Goal: Task Accomplishment & Management: Manage account settings

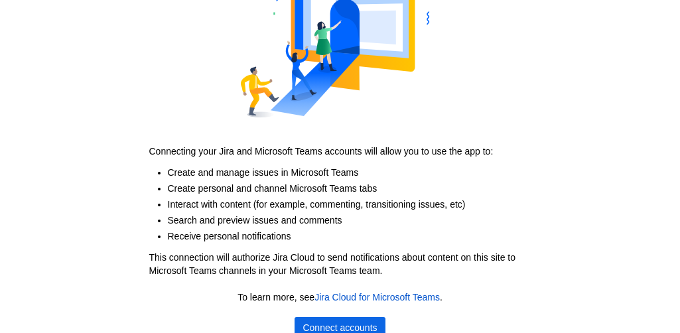
scroll to position [147, 0]
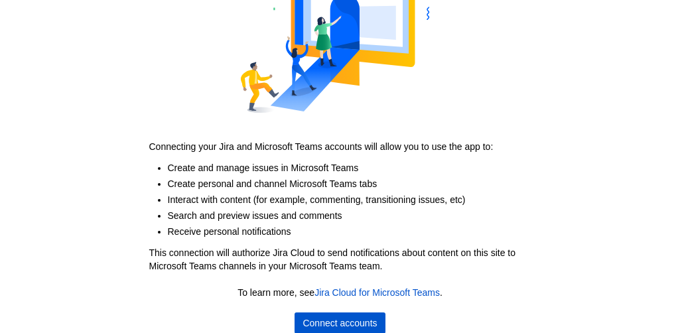
click at [350, 319] on span "Connect accounts" at bounding box center [339, 322] width 74 height 21
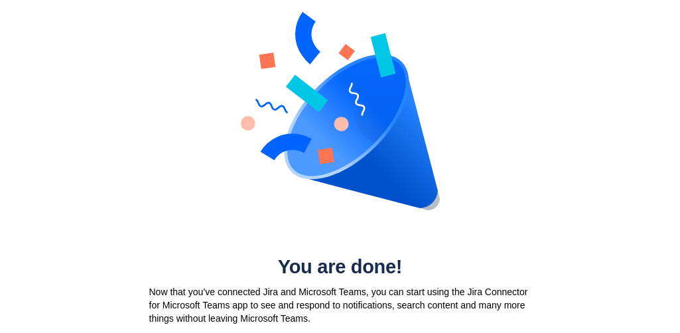
scroll to position [0, 0]
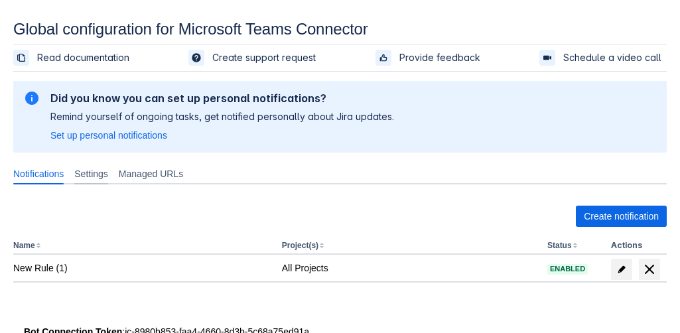
click at [102, 173] on span "Settings" at bounding box center [91, 173] width 34 height 13
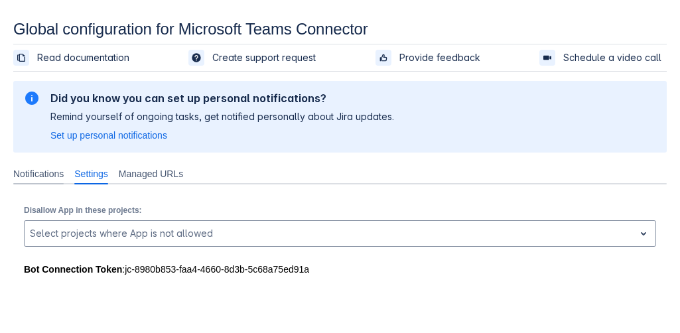
click at [48, 173] on span "Notifications" at bounding box center [38, 173] width 50 height 13
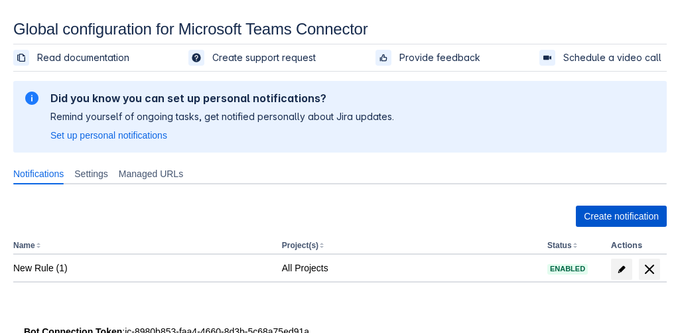
click at [613, 219] on span "Create notification" at bounding box center [621, 216] width 75 height 21
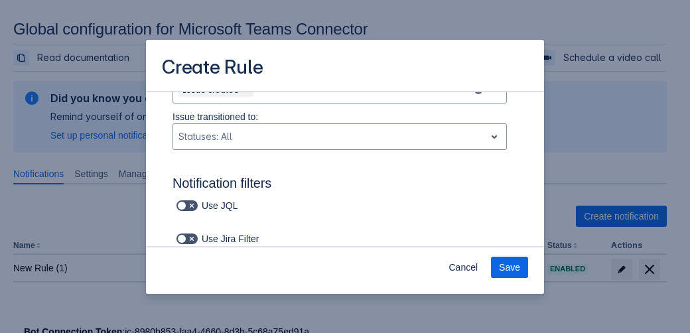
scroll to position [153, 0]
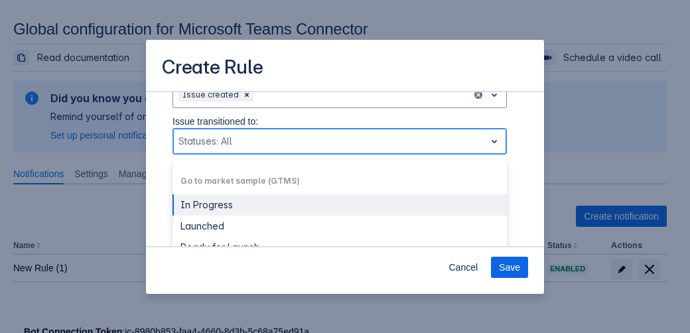
click at [336, 139] on div "Scrollable content" at bounding box center [328, 141] width 301 height 16
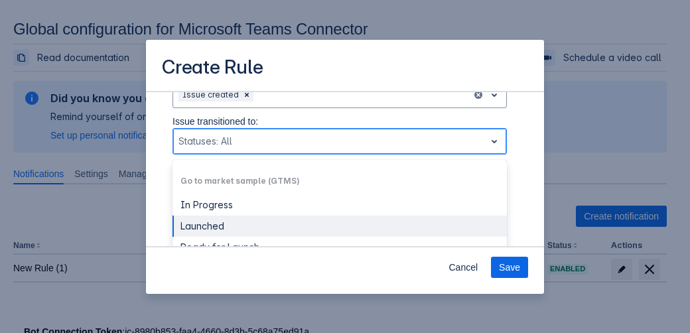
click at [261, 225] on div "Launched" at bounding box center [339, 226] width 334 height 21
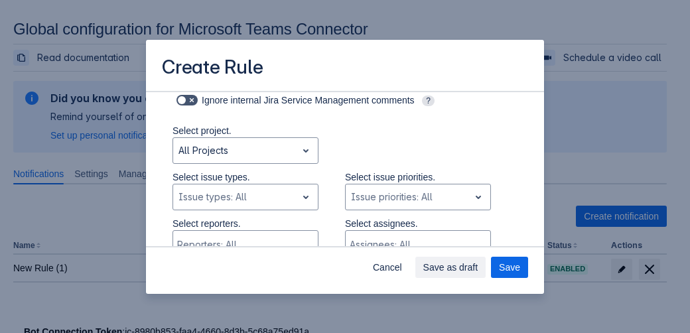
scroll to position [338, 0]
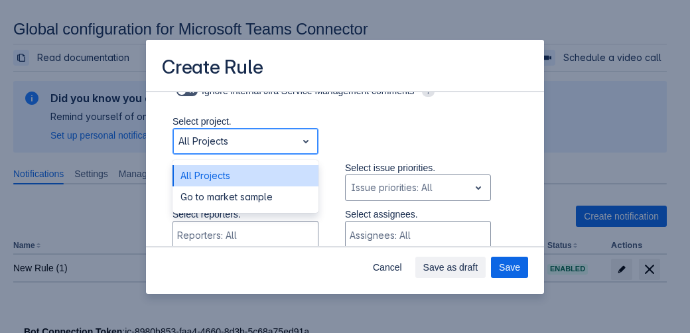
click at [267, 135] on div "Scrollable content" at bounding box center [234, 141] width 113 height 16
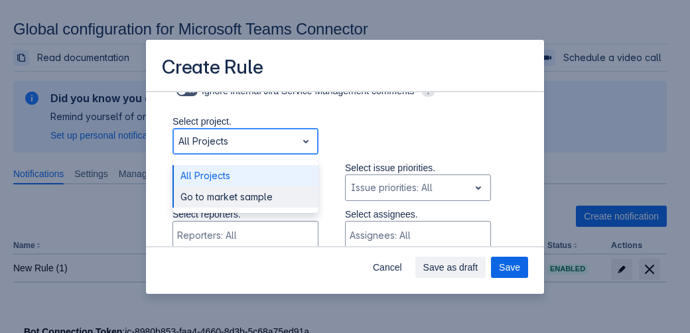
click at [269, 194] on div "Go to market sample" at bounding box center [245, 196] width 146 height 21
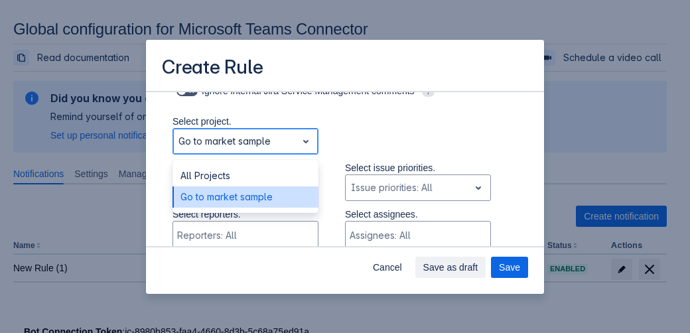
click at [263, 143] on div "Scrollable content" at bounding box center [234, 141] width 113 height 16
click at [259, 198] on div "Go to market sample" at bounding box center [245, 196] width 146 height 21
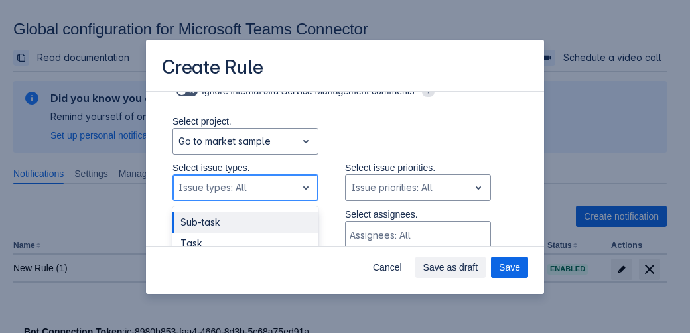
click at [247, 192] on div "Scrollable content" at bounding box center [234, 188] width 113 height 16
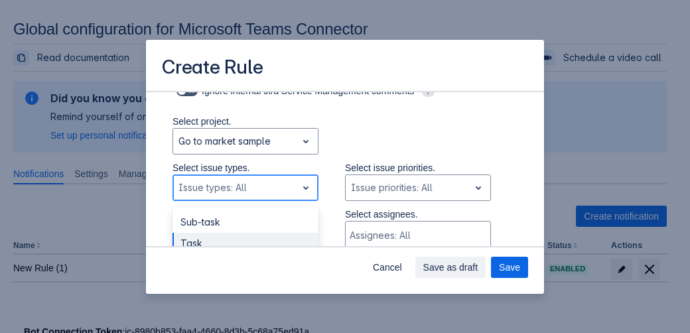
click at [249, 243] on div "Task" at bounding box center [245, 243] width 146 height 21
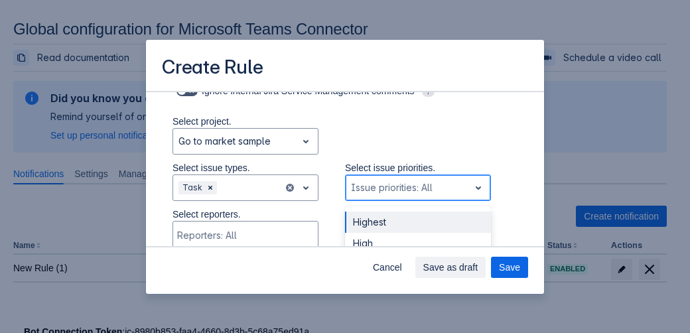
click at [384, 183] on div "Scrollable content" at bounding box center [407, 188] width 113 height 16
click at [387, 224] on div "Highest" at bounding box center [418, 222] width 146 height 21
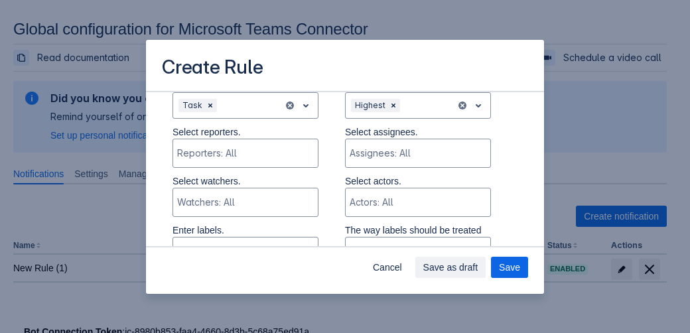
scroll to position [425, 0]
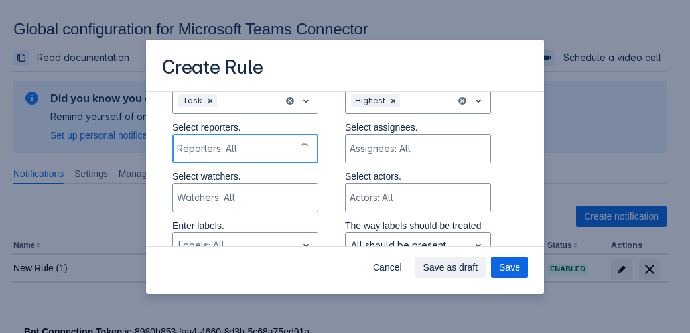
click at [251, 155] on div "Reporters: All" at bounding box center [233, 148] width 121 height 27
click at [250, 146] on div "Scrollable content" at bounding box center [244, 148] width 134 height 13
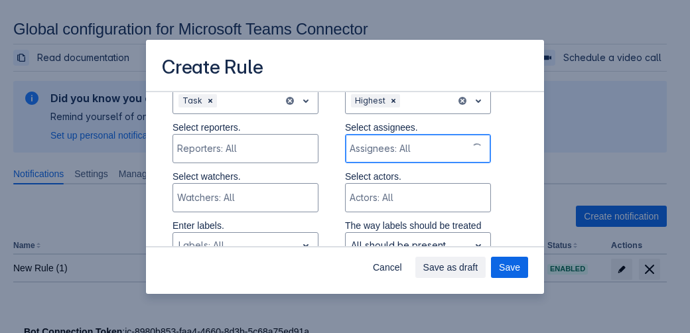
click at [383, 142] on div "Scrollable content" at bounding box center [406, 148] width 113 height 13
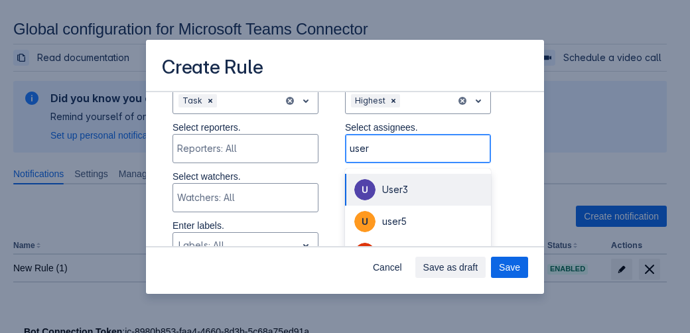
type input "user2"
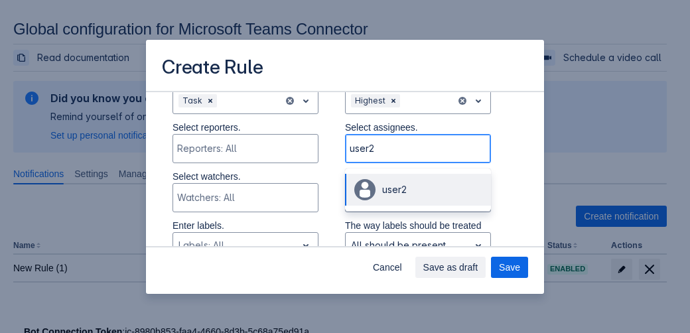
click at [396, 184] on span "user2" at bounding box center [394, 189] width 25 height 11
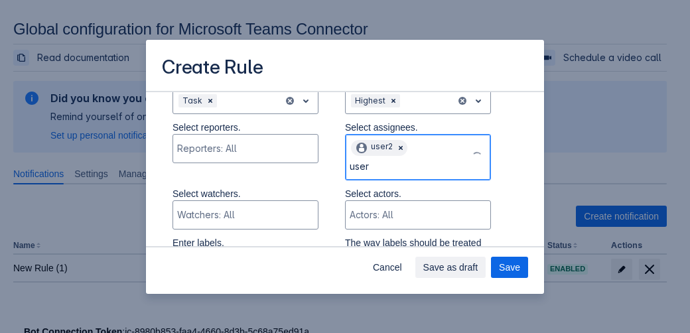
type input "user4"
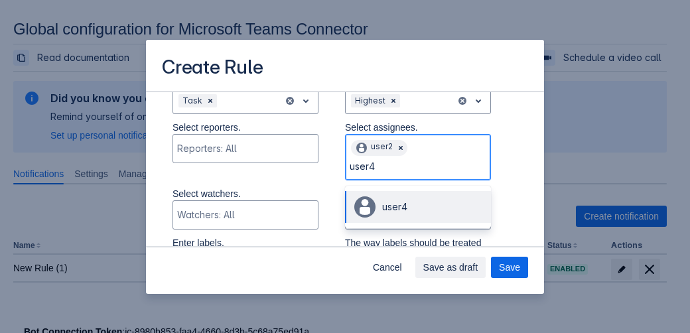
click at [391, 202] on span "user4" at bounding box center [394, 206] width 25 height 11
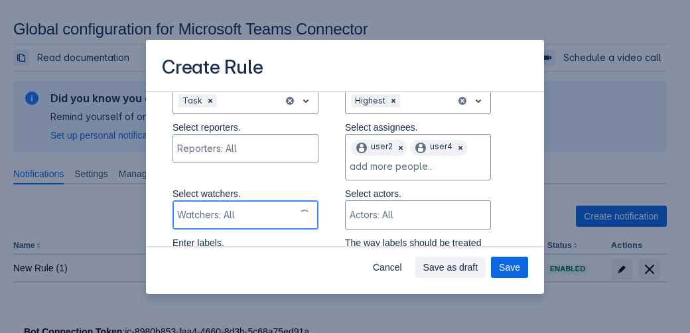
click at [247, 218] on div "Scrollable content" at bounding box center [233, 214] width 113 height 13
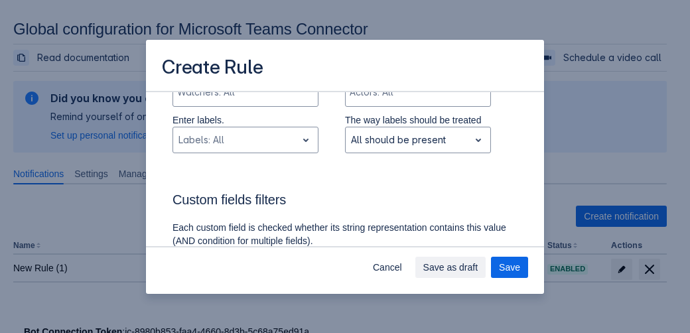
scroll to position [515, 0]
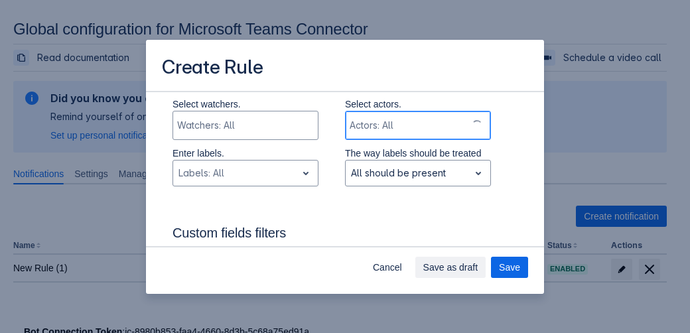
click at [388, 121] on div "Scrollable content" at bounding box center [406, 125] width 113 height 13
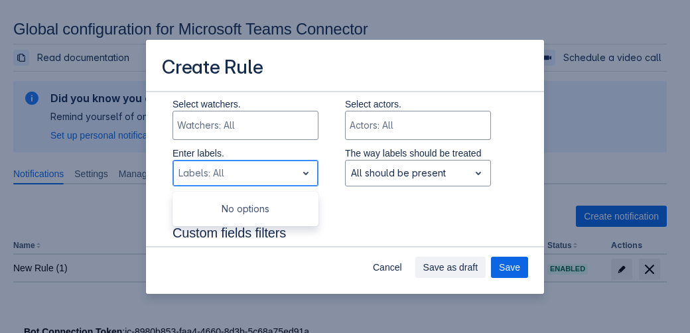
click at [261, 165] on div "Scrollable content" at bounding box center [234, 173] width 113 height 16
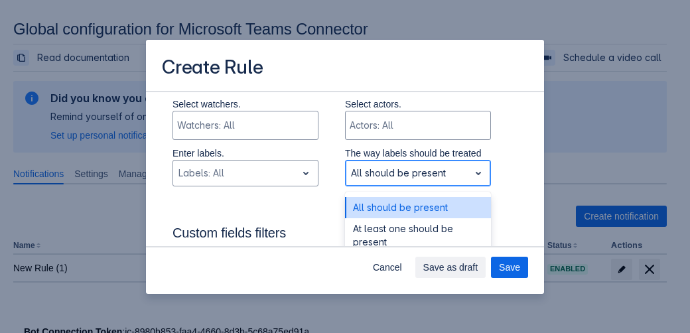
click at [367, 174] on div "Scrollable content" at bounding box center [407, 173] width 113 height 16
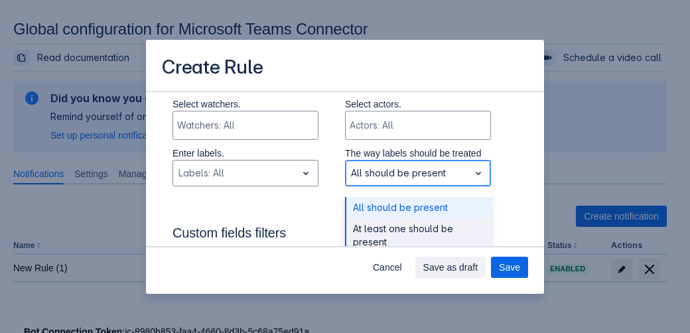
click at [402, 227] on div "At least one should be present" at bounding box center [418, 235] width 146 height 34
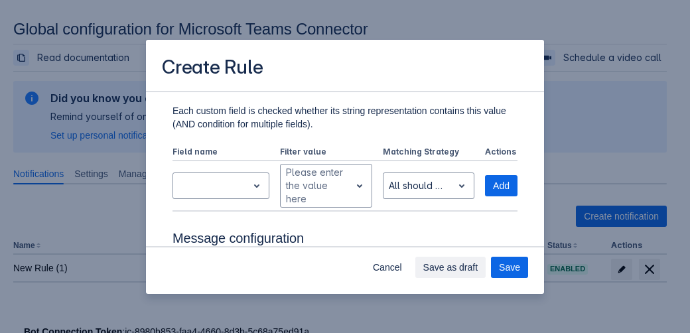
scroll to position [698, 0]
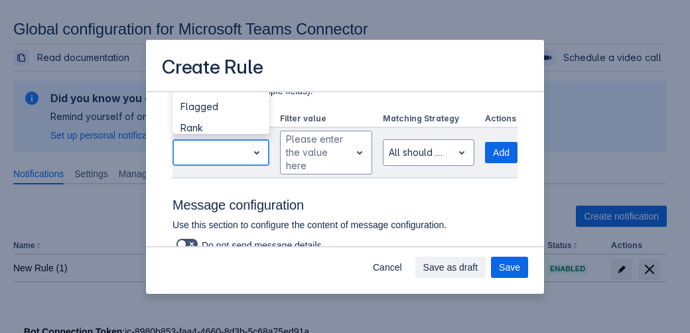
click at [229, 145] on div "Scrollable content" at bounding box center [210, 153] width 64 height 16
click at [206, 126] on div "Rank" at bounding box center [220, 127] width 97 height 21
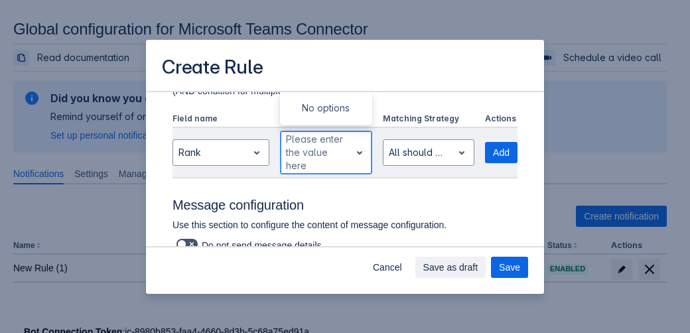
click at [319, 155] on div "Scrollable content" at bounding box center [315, 153] width 59 height 16
type input "4"
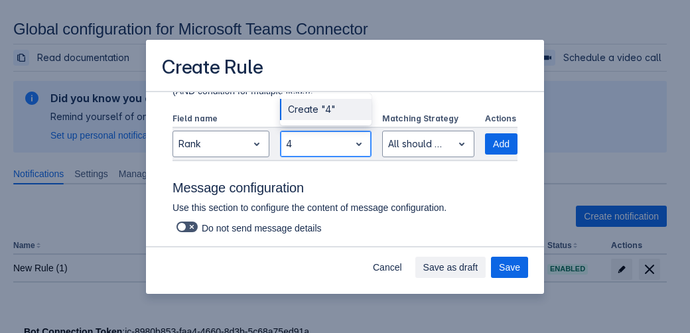
click at [310, 108] on div "Create "4"" at bounding box center [326, 109] width 92 height 21
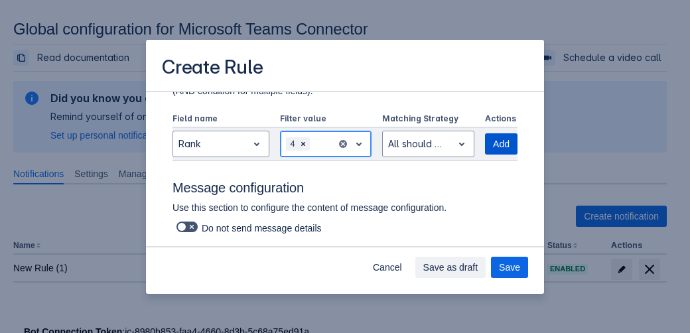
click at [493, 148] on span "Add" at bounding box center [501, 143] width 17 height 21
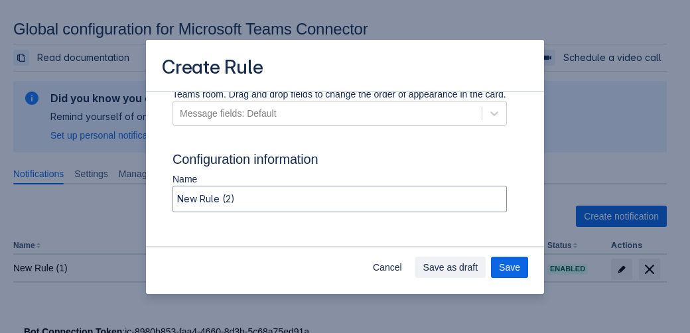
scroll to position [948, 0]
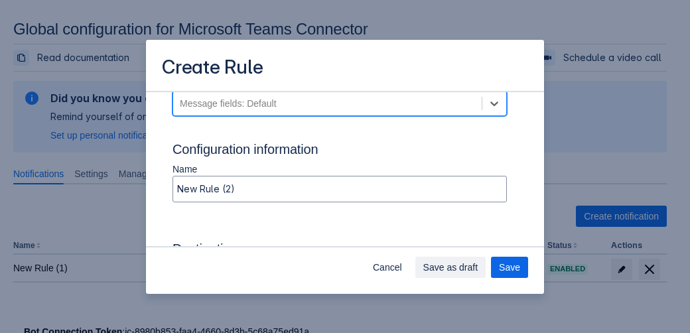
click at [357, 114] on div "Message fields: Default" at bounding box center [327, 103] width 308 height 21
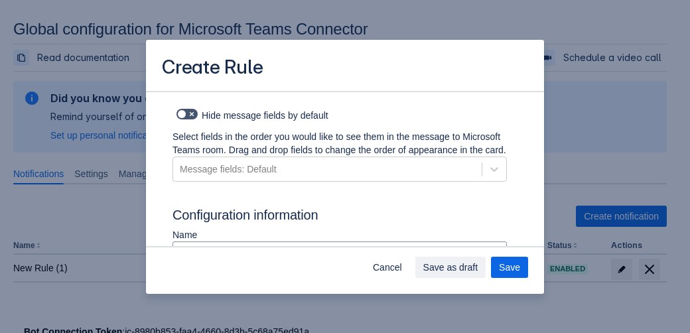
scroll to position [887, 0]
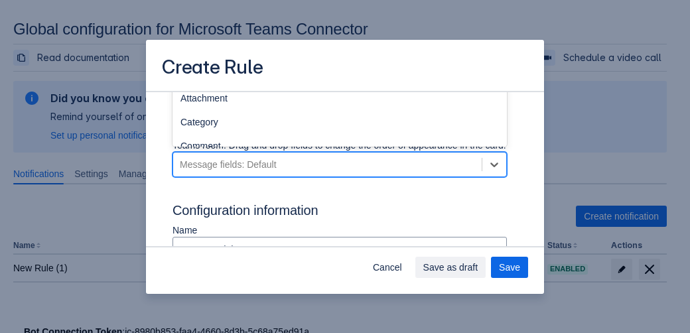
click at [424, 175] on div "Message fields: Default" at bounding box center [327, 164] width 308 height 21
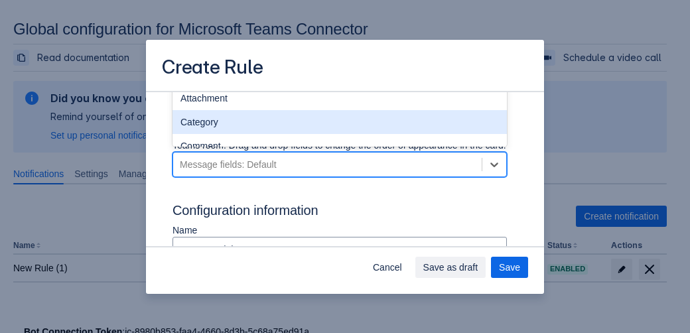
click at [233, 134] on div "Category" at bounding box center [339, 122] width 334 height 24
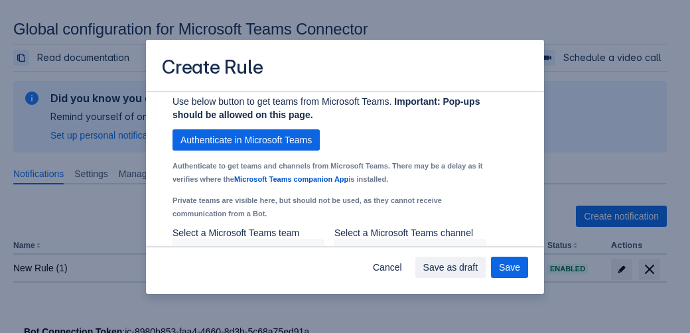
scroll to position [1128, 0]
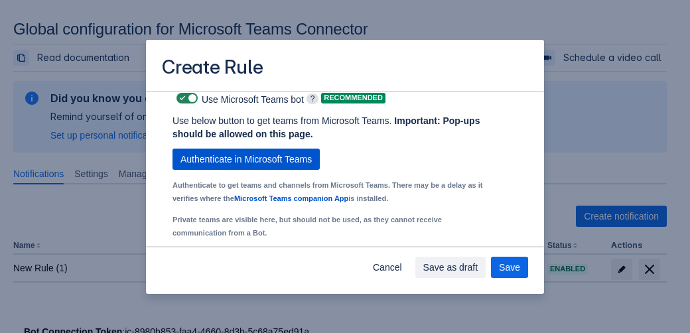
click at [298, 170] on span "Authenticate in Microsoft Teams" at bounding box center [245, 159] width 131 height 21
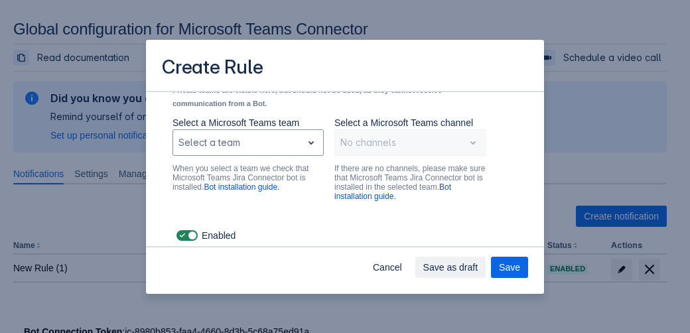
scroll to position [1167, 0]
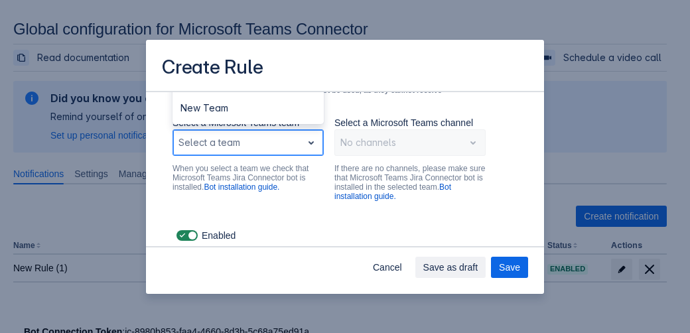
click at [286, 151] on div "Scrollable content" at bounding box center [237, 143] width 118 height 16
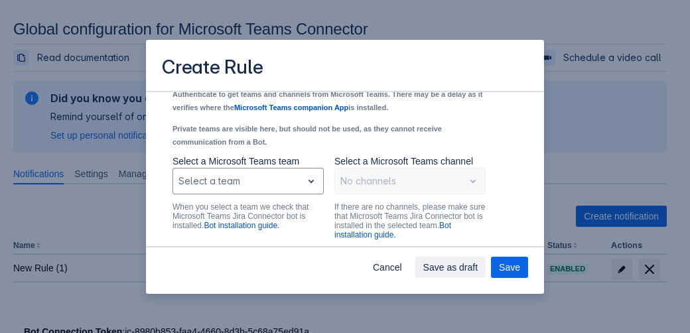
scroll to position [1124, 0]
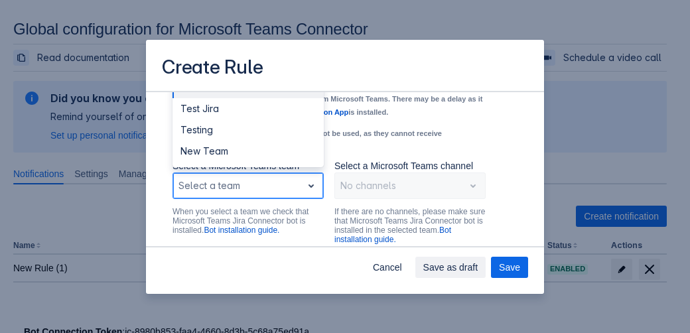
click at [303, 194] on span "open" at bounding box center [311, 186] width 16 height 16
click at [218, 98] on div "Test" at bounding box center [247, 87] width 151 height 21
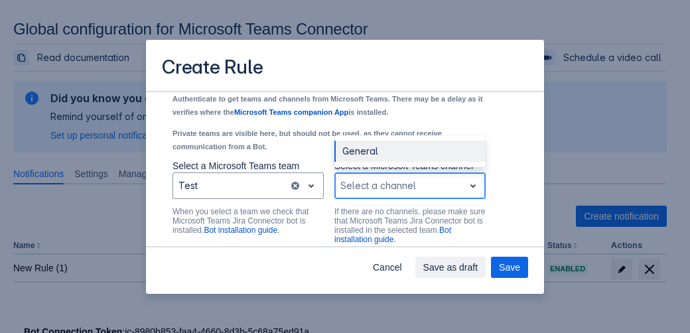
click at [380, 194] on div "Scrollable content" at bounding box center [399, 186] width 118 height 16
click at [364, 162] on div "General" at bounding box center [409, 151] width 151 height 21
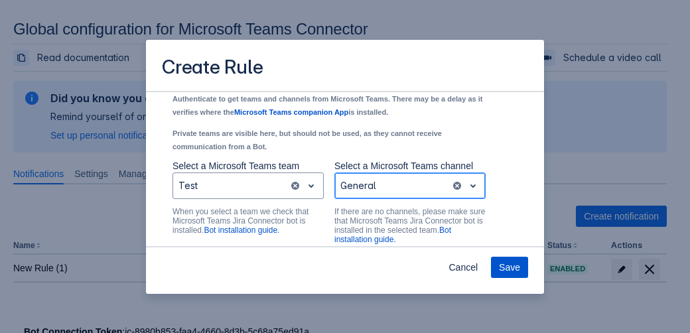
click at [511, 269] on span "Save" at bounding box center [509, 267] width 21 height 21
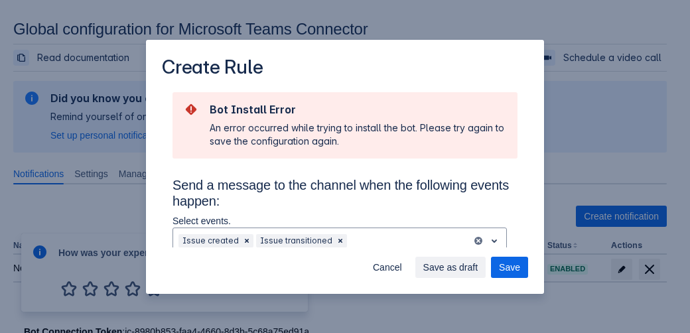
click at [580, 150] on div "Create Rule Bot Install Error An error occurred while trying to install the bot…" at bounding box center [345, 166] width 690 height 333
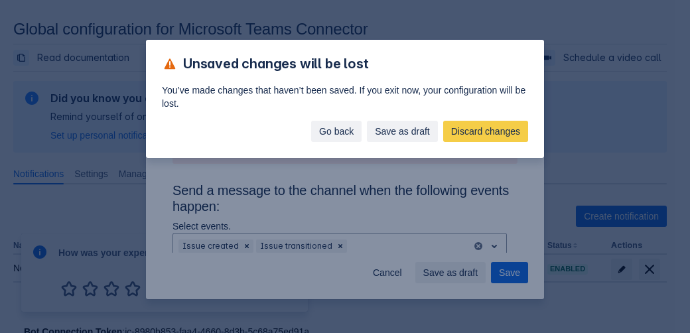
click at [342, 131] on span "Go back" at bounding box center [336, 131] width 34 height 21
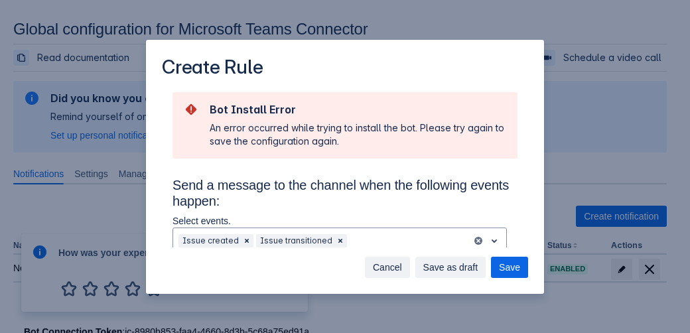
click at [394, 273] on span "Cancel" at bounding box center [387, 267] width 29 height 21
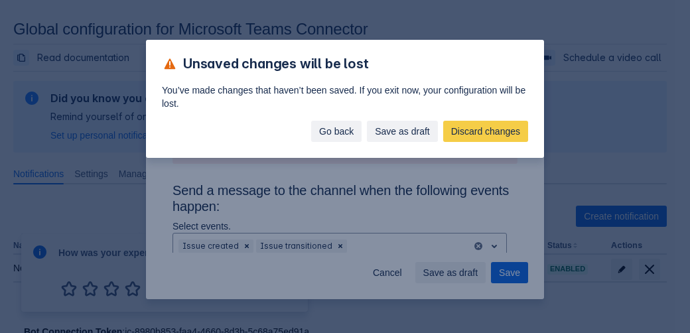
click at [340, 125] on span "Go back" at bounding box center [336, 131] width 34 height 21
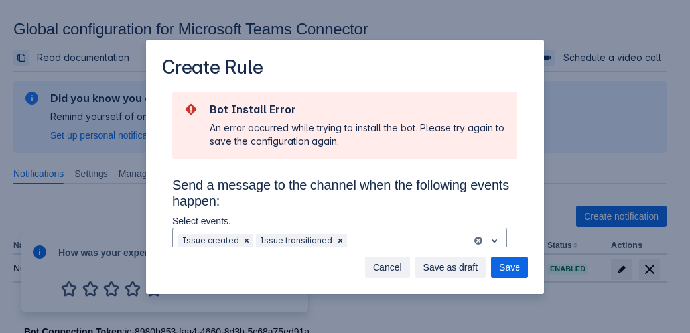
click at [383, 269] on span "Cancel" at bounding box center [387, 267] width 29 height 21
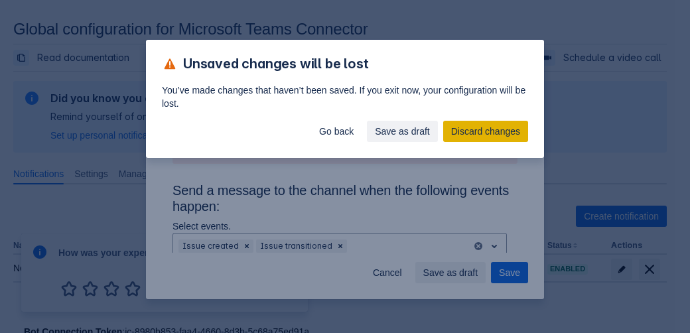
click at [471, 135] on span "Discard changes" at bounding box center [485, 131] width 69 height 21
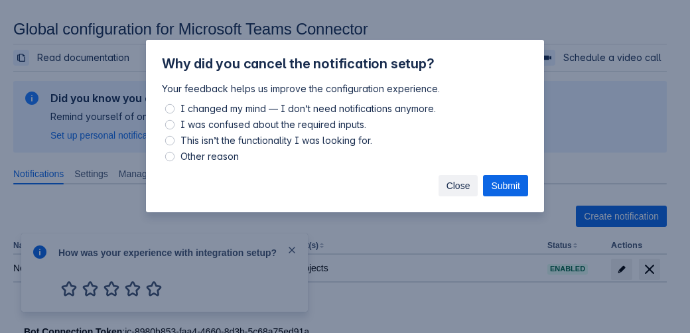
click at [462, 187] on span "Close" at bounding box center [458, 185] width 24 height 21
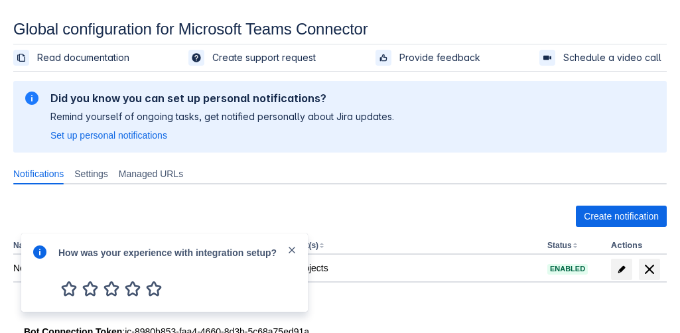
click at [290, 250] on span "close" at bounding box center [292, 250] width 11 height 11
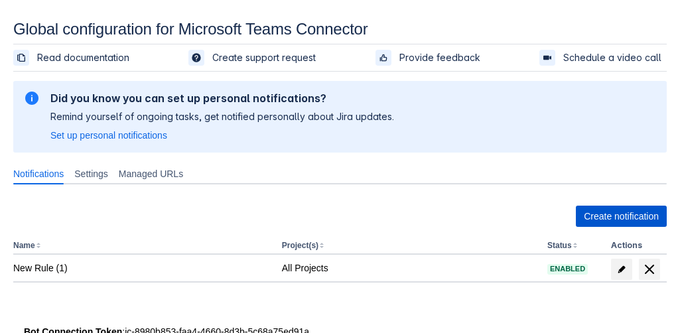
click at [596, 212] on span "Create notification" at bounding box center [621, 216] width 75 height 21
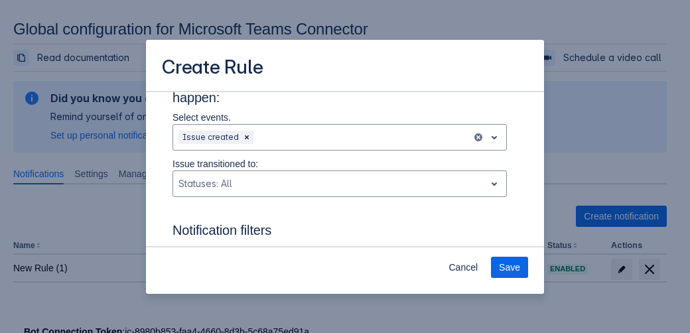
scroll to position [24, 0]
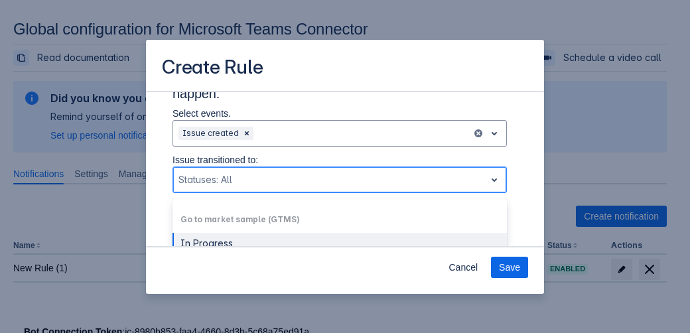
click at [251, 177] on div "Scrollable content" at bounding box center [328, 180] width 301 height 16
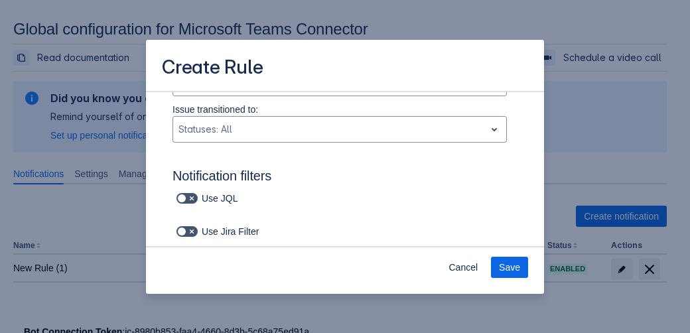
scroll to position [79, 0]
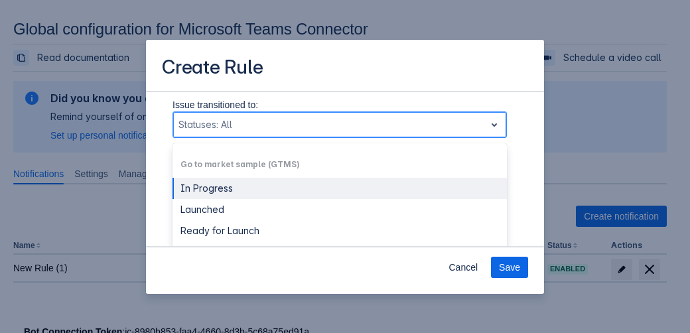
click at [367, 124] on div "Scrollable content" at bounding box center [328, 125] width 301 height 16
click at [228, 191] on div "In Progress" at bounding box center [339, 188] width 334 height 21
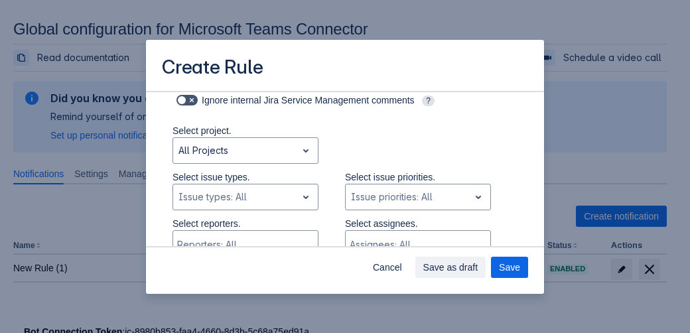
scroll to position [261, 0]
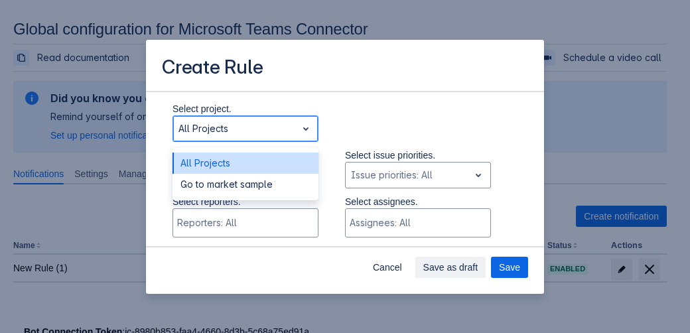
click at [298, 127] on span "open" at bounding box center [306, 129] width 16 height 16
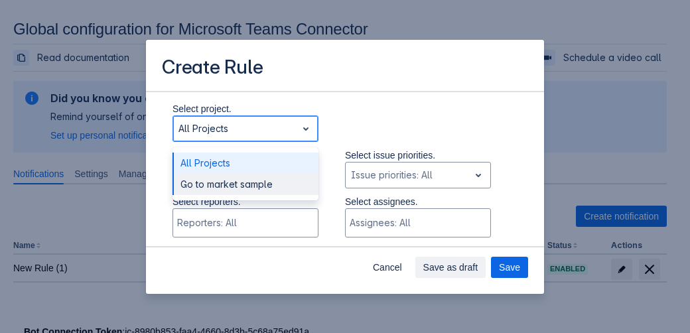
click at [269, 182] on div "Go to market sample" at bounding box center [245, 184] width 146 height 21
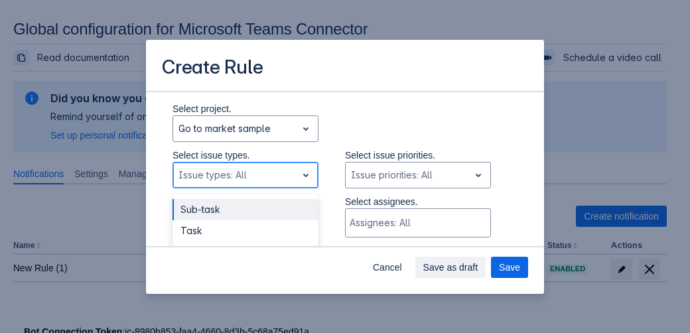
click at [244, 174] on div "Scrollable content" at bounding box center [234, 175] width 113 height 16
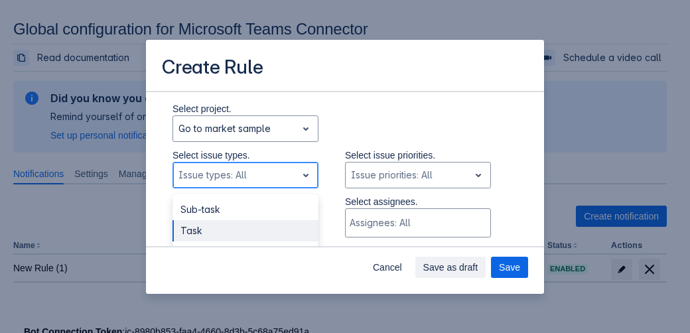
click at [245, 225] on div "Task" at bounding box center [245, 230] width 146 height 21
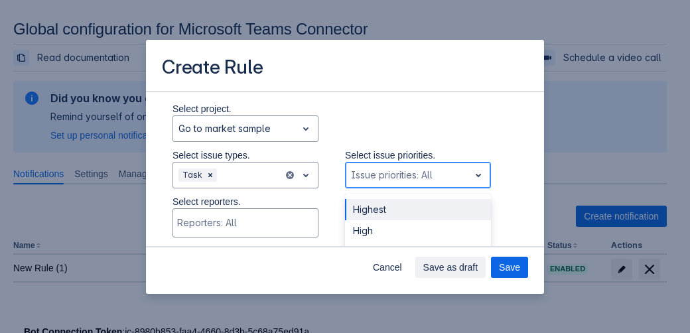
click at [381, 166] on div "Issue priorities: All" at bounding box center [407, 174] width 123 height 21
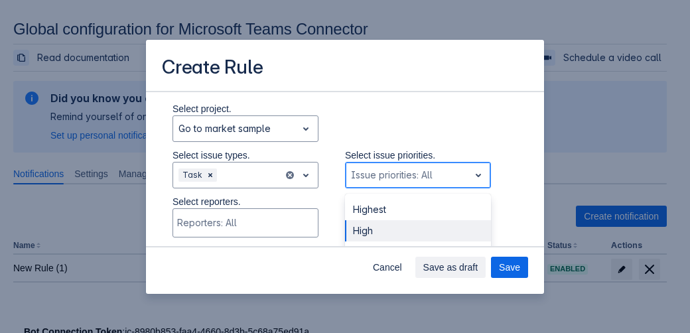
click at [389, 227] on div "High" at bounding box center [418, 230] width 146 height 21
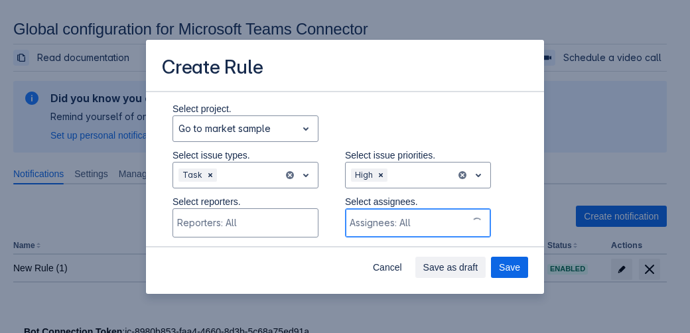
click at [406, 218] on div "Scrollable content" at bounding box center [406, 222] width 113 height 13
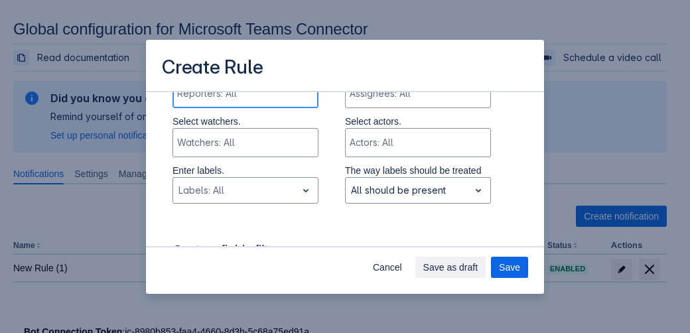
scroll to position [385, 0]
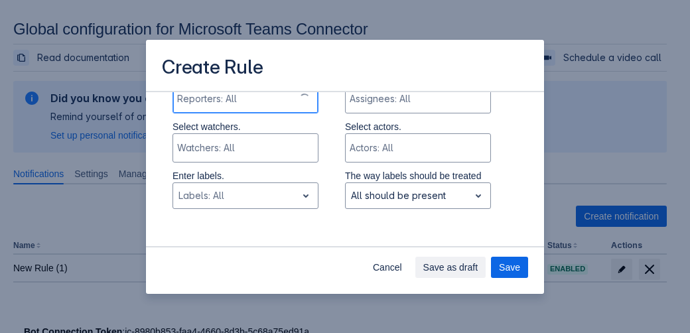
click at [257, 101] on div "Reporters: All" at bounding box center [233, 99] width 121 height 27
click at [353, 99] on div "Scrollable content" at bounding box center [406, 98] width 113 height 13
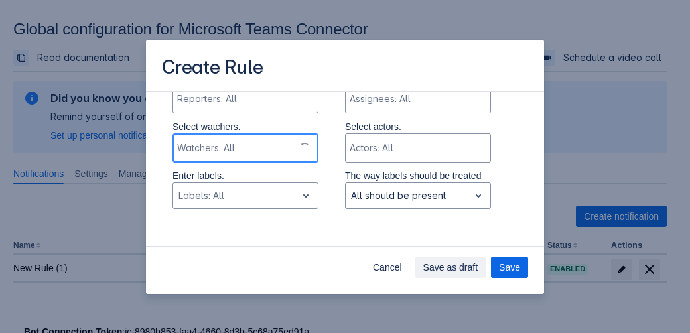
click at [249, 151] on div "Scrollable content" at bounding box center [233, 147] width 113 height 13
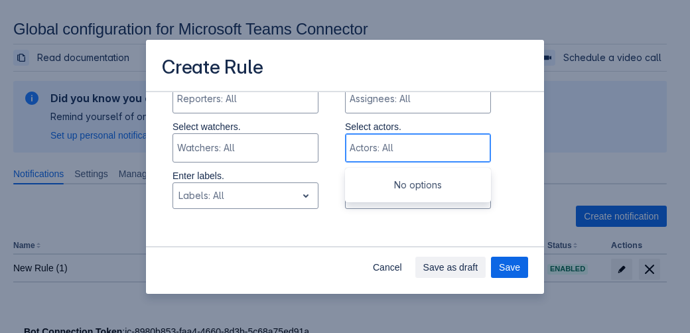
click at [355, 153] on div "Scrollable content" at bounding box center [417, 147] width 134 height 13
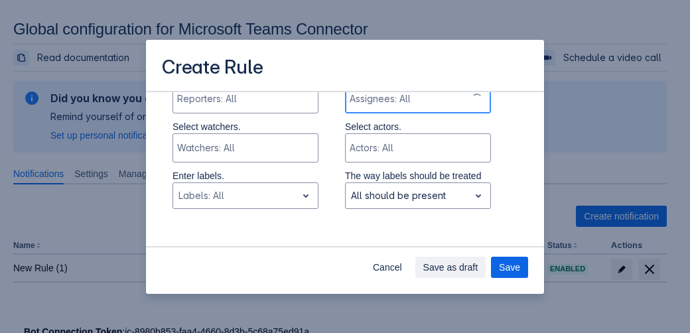
click at [379, 107] on div "Assignees: All" at bounding box center [406, 99] width 121 height 27
type input "user"
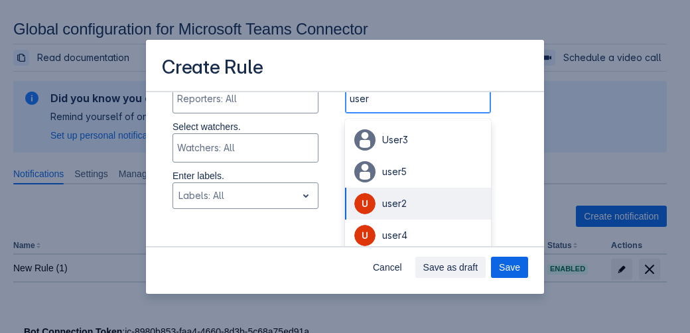
click at [404, 206] on div "user2" at bounding box center [432, 203] width 101 height 13
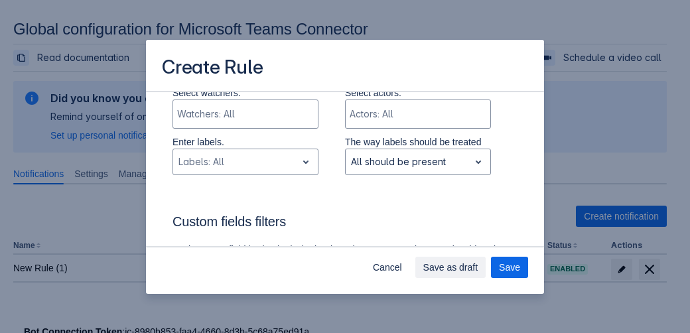
scroll to position [426, 0]
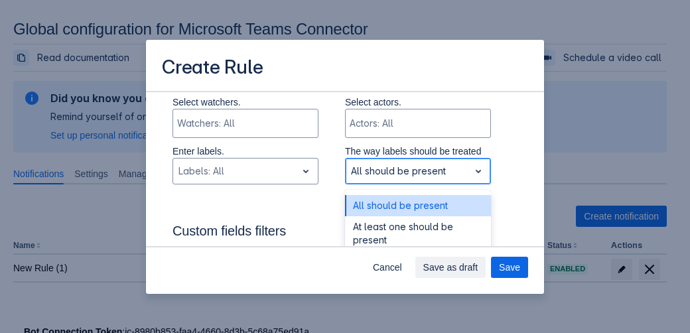
click at [415, 184] on div "All should be present" at bounding box center [418, 171] width 146 height 27
click at [427, 202] on div "All should be present" at bounding box center [418, 205] width 146 height 21
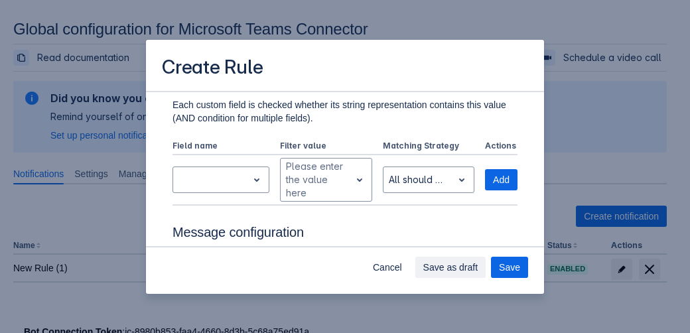
scroll to position [607, 0]
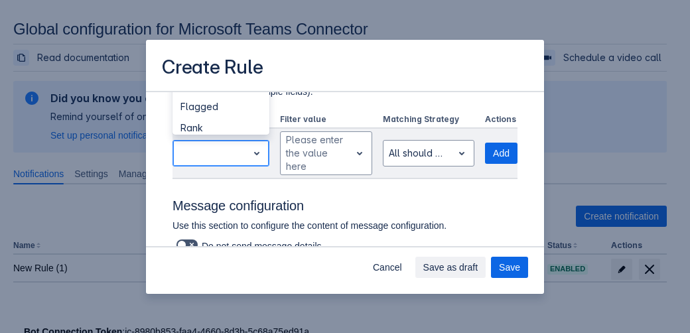
click at [222, 151] on div "Scrollable content" at bounding box center [210, 153] width 64 height 16
click at [207, 126] on div "Rank" at bounding box center [220, 127] width 97 height 21
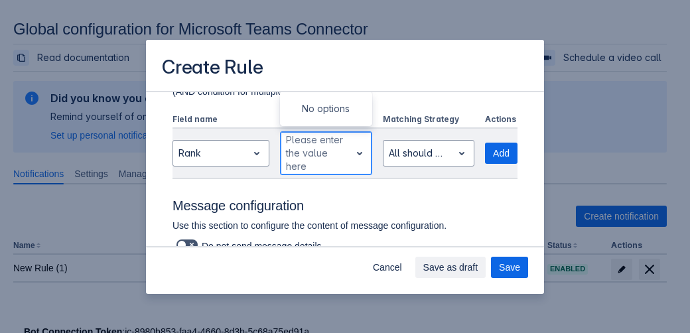
click at [326, 151] on div "Scrollable content" at bounding box center [315, 153] width 59 height 16
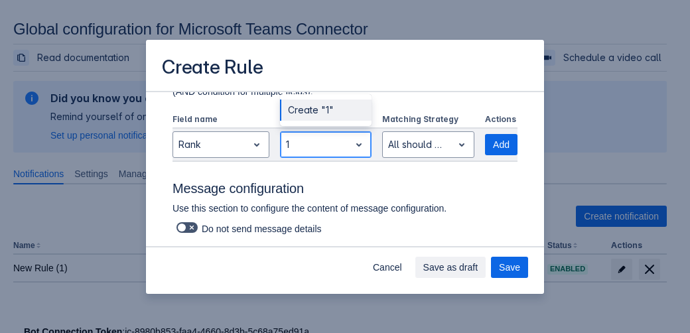
type input "10"
click at [312, 111] on div "Create "10"" at bounding box center [326, 109] width 92 height 21
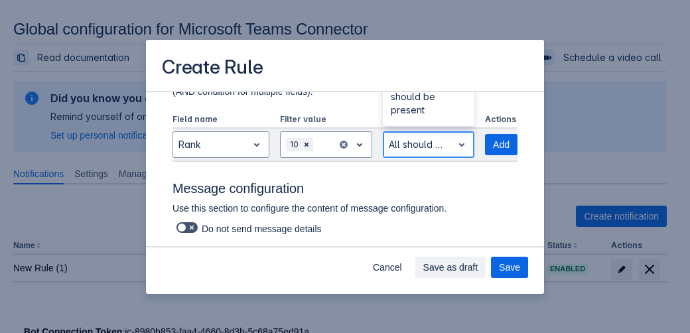
click at [413, 153] on div "All should be present" at bounding box center [418, 144] width 70 height 21
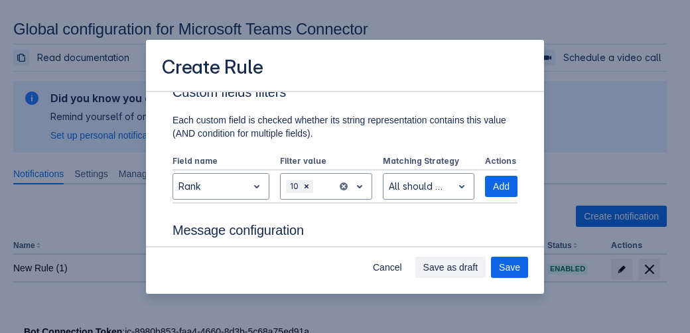
scroll to position [535, 0]
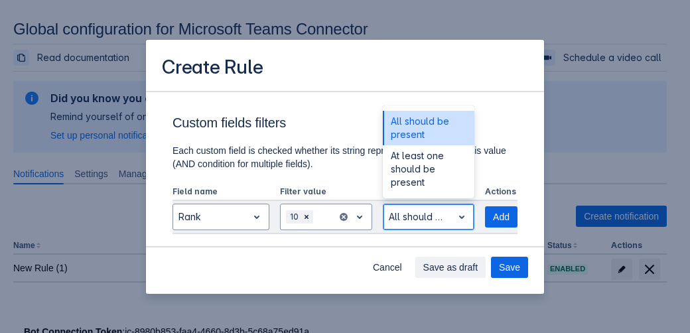
click at [427, 214] on div "Scrollable content" at bounding box center [418, 217] width 59 height 16
click at [418, 125] on div "All should be present" at bounding box center [429, 128] width 92 height 34
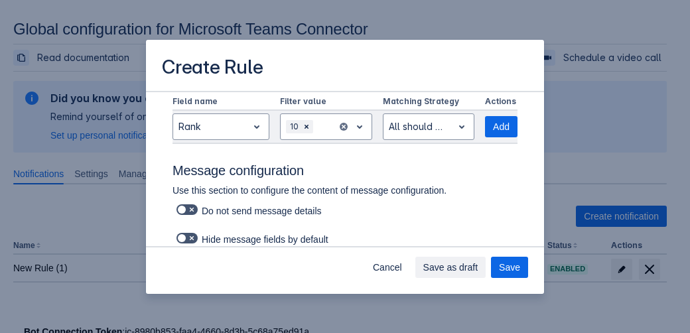
scroll to position [642, 0]
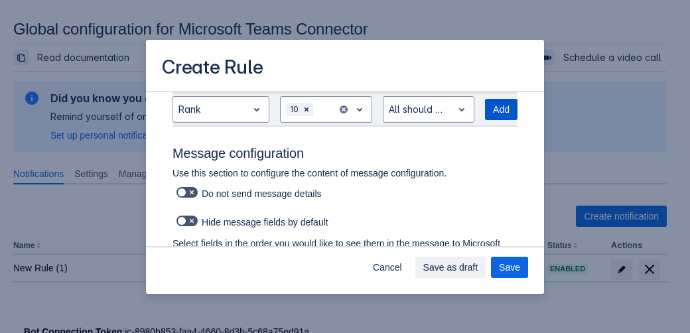
click at [493, 117] on span "Add" at bounding box center [501, 109] width 17 height 21
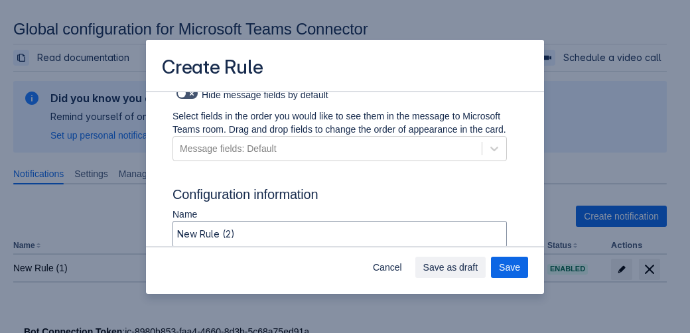
scroll to position [826, 0]
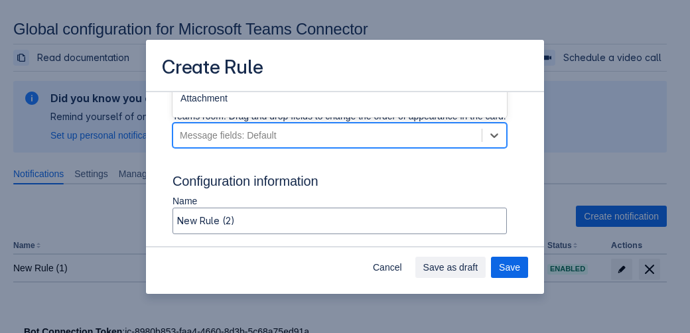
click at [375, 146] on div "Message fields: Default" at bounding box center [327, 135] width 308 height 21
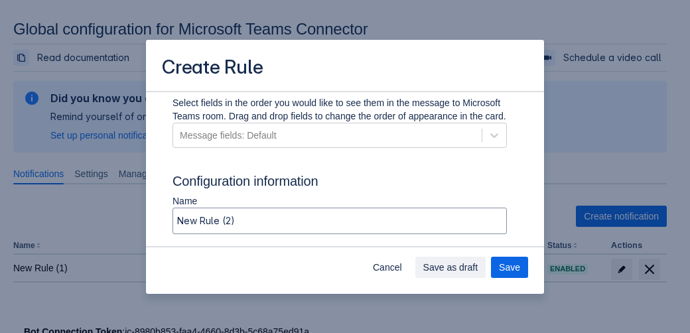
scroll to position [769, 0]
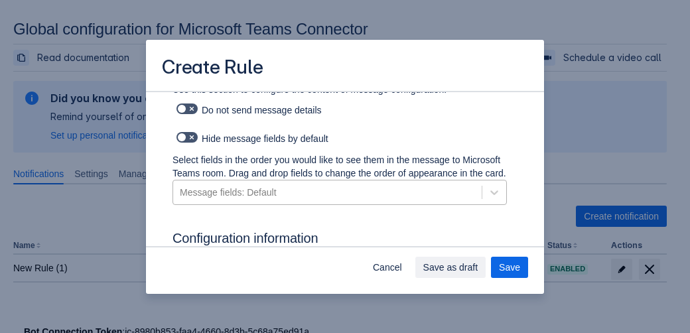
click at [377, 200] on div "Message fields: Default" at bounding box center [327, 192] width 308 height 21
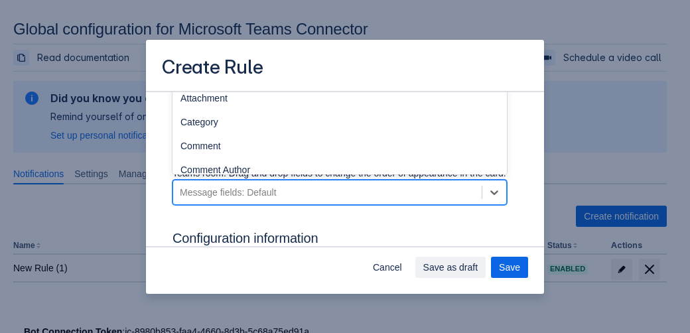
click at [235, 86] on div "Assignee" at bounding box center [339, 74] width 334 height 24
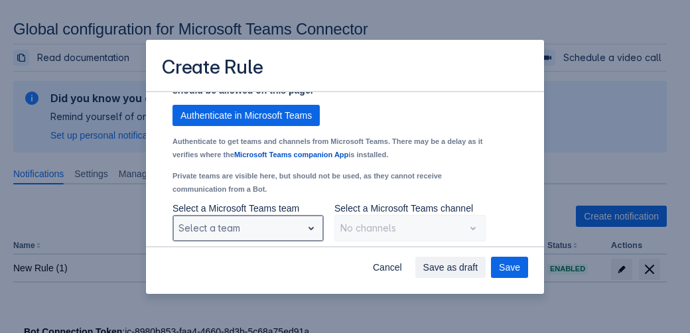
scroll to position [1088, 0]
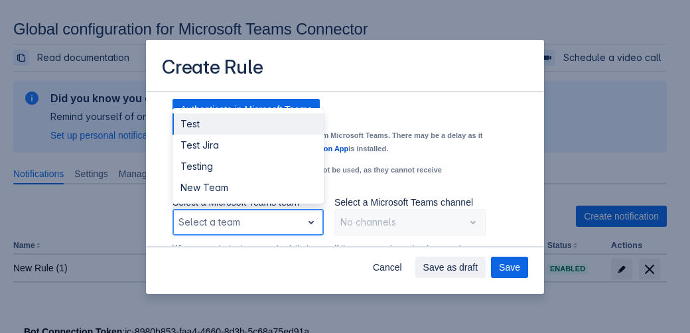
click at [276, 233] on div "Select a team" at bounding box center [237, 222] width 129 height 21
click at [219, 135] on div "Test" at bounding box center [247, 123] width 151 height 21
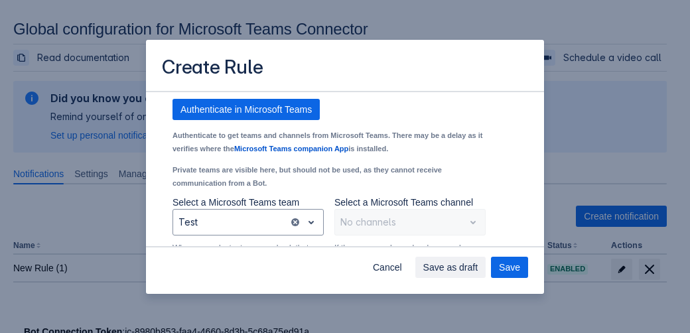
scroll to position [1121, 0]
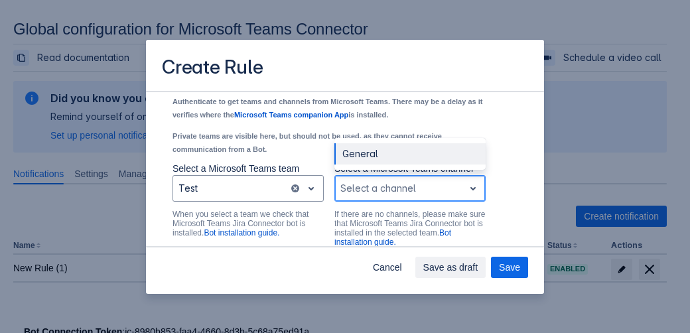
click at [430, 196] on div "Scrollable content" at bounding box center [399, 188] width 118 height 16
click at [389, 164] on div "General" at bounding box center [409, 153] width 151 height 21
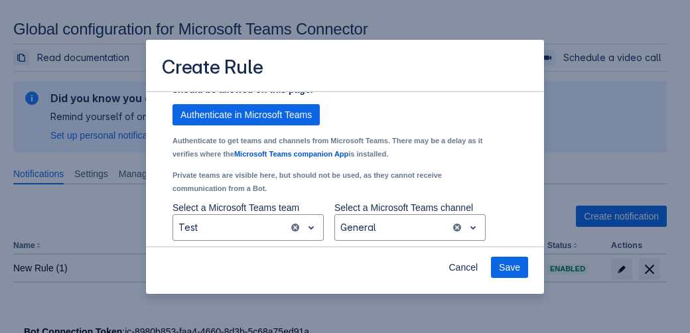
scroll to position [1069, 0]
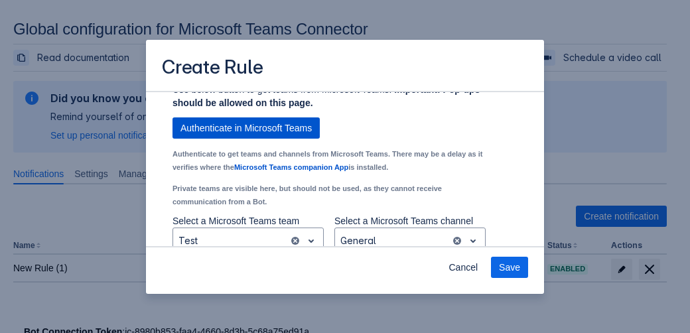
click at [271, 139] on span "Authenticate in Microsoft Teams" at bounding box center [245, 127] width 131 height 21
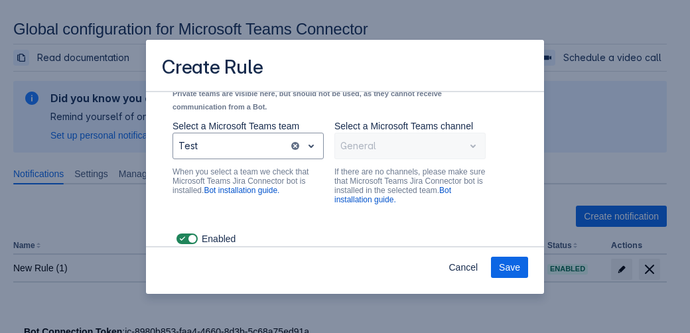
scroll to position [1183, 0]
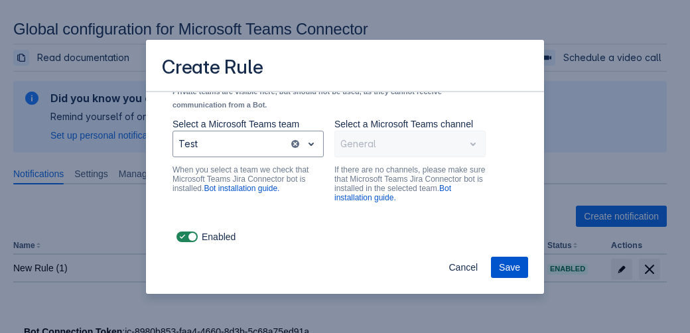
click at [512, 266] on span "Save" at bounding box center [509, 267] width 21 height 21
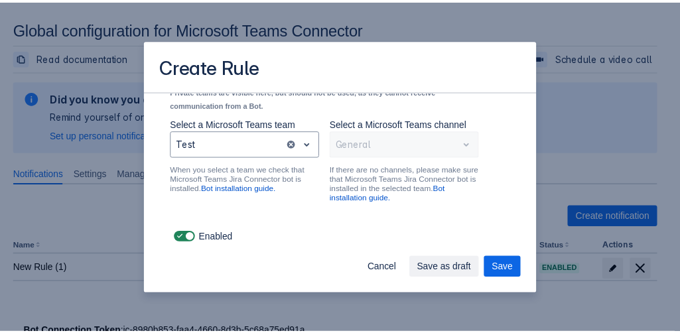
scroll to position [0, 0]
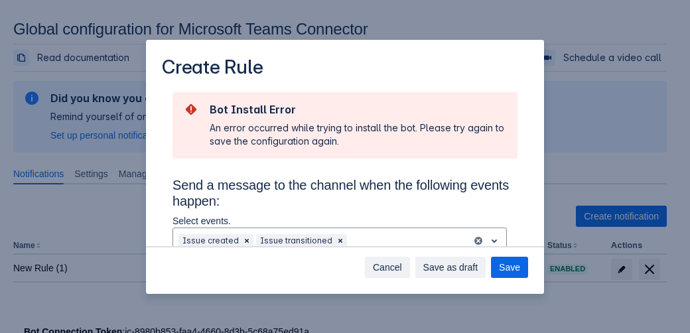
click at [389, 270] on span "Cancel" at bounding box center [387, 267] width 29 height 21
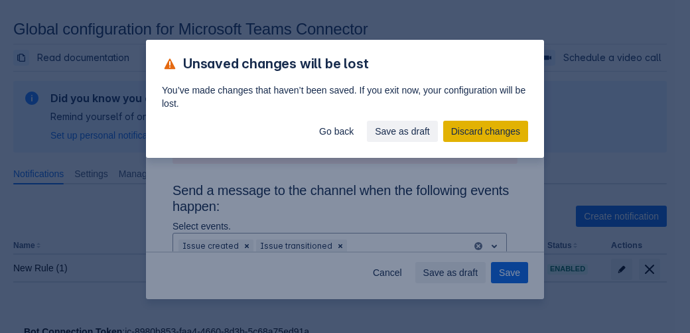
click at [483, 138] on span "Discard changes" at bounding box center [485, 131] width 69 height 21
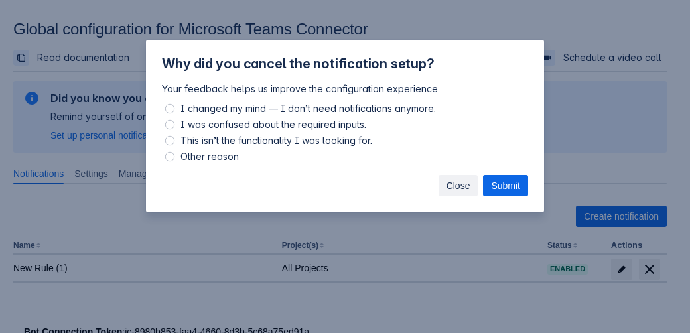
click at [455, 186] on span "Close" at bounding box center [458, 185] width 24 height 21
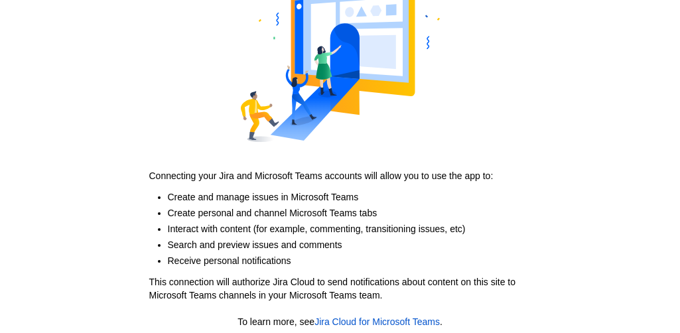
scroll to position [147, 0]
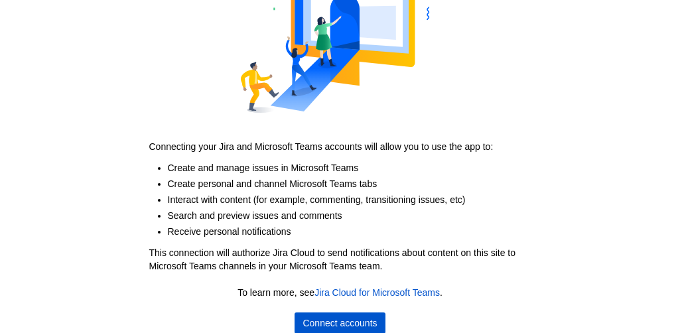
click at [357, 321] on span "Connect accounts" at bounding box center [339, 322] width 74 height 21
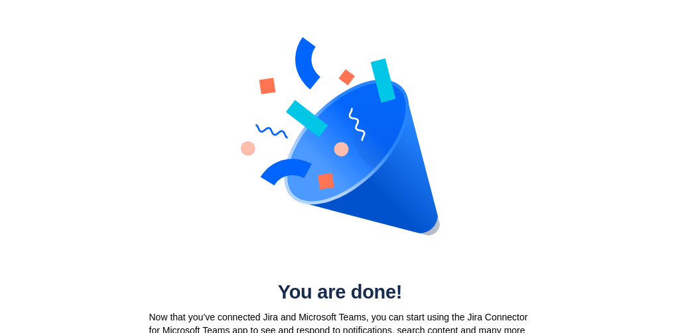
scroll to position [24, 0]
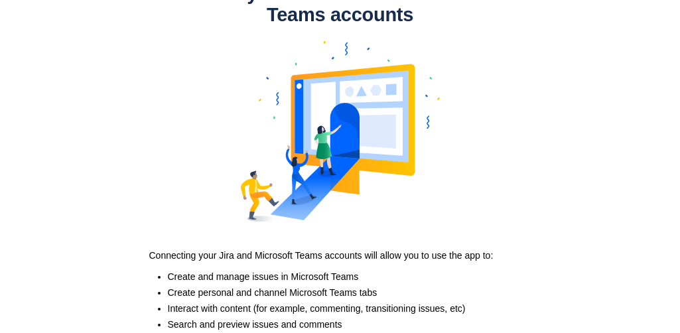
scroll to position [147, 0]
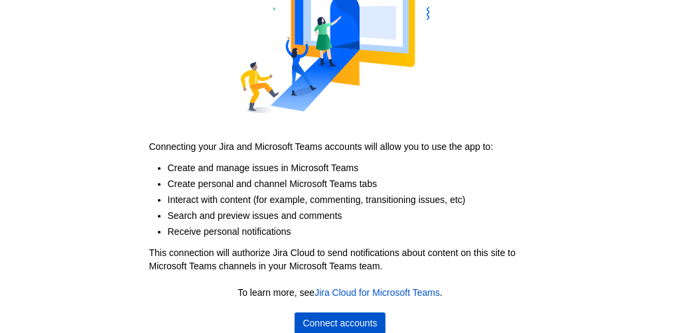
click at [361, 320] on span "Connect accounts" at bounding box center [339, 322] width 74 height 21
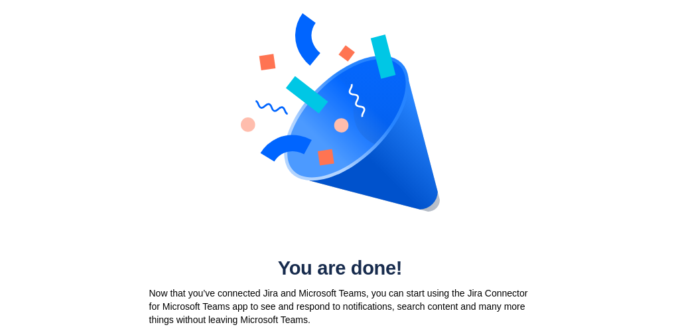
scroll to position [0, 0]
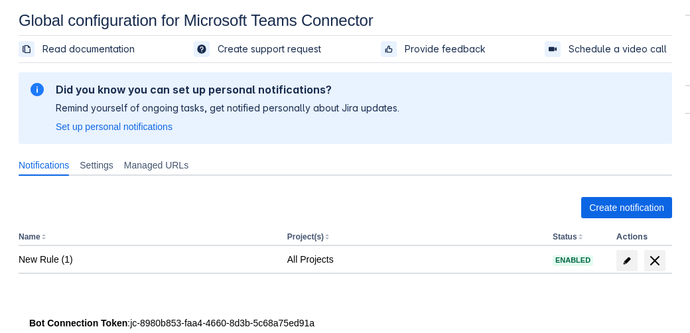
scroll to position [36, 0]
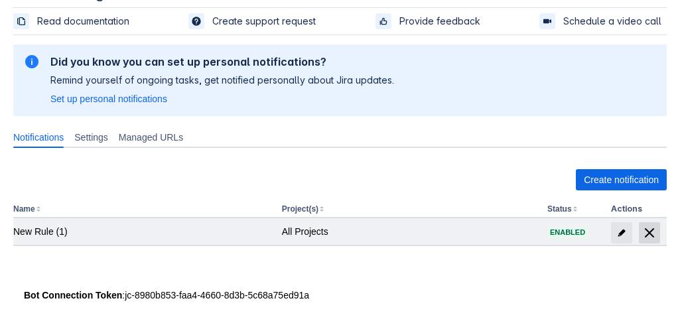
click at [649, 227] on span "delete" at bounding box center [649, 233] width 16 height 16
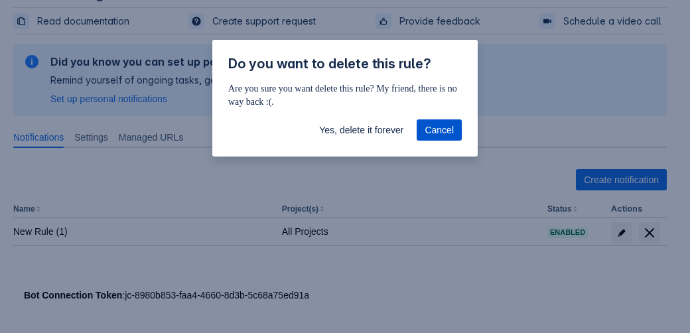
click at [442, 127] on span "Cancel" at bounding box center [438, 129] width 29 height 21
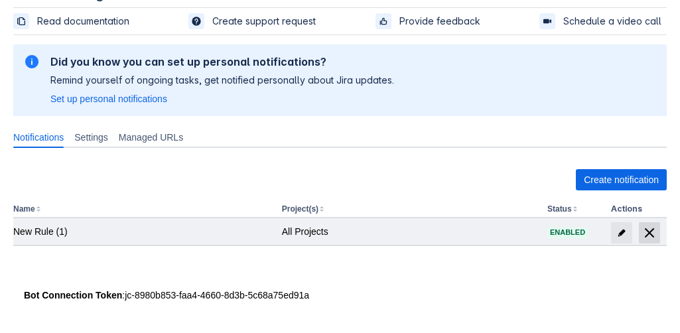
click at [648, 231] on span "delete" at bounding box center [649, 233] width 16 height 16
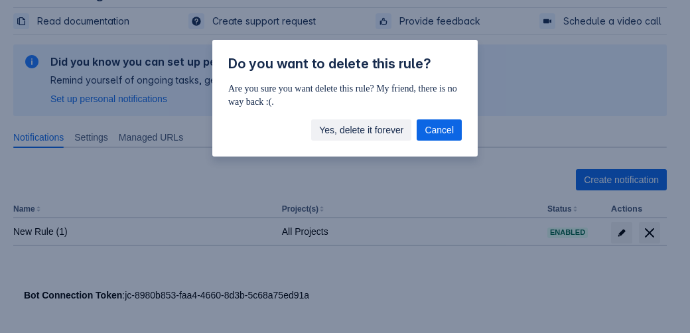
click at [376, 127] on span "Yes, delete it forever" at bounding box center [361, 129] width 84 height 21
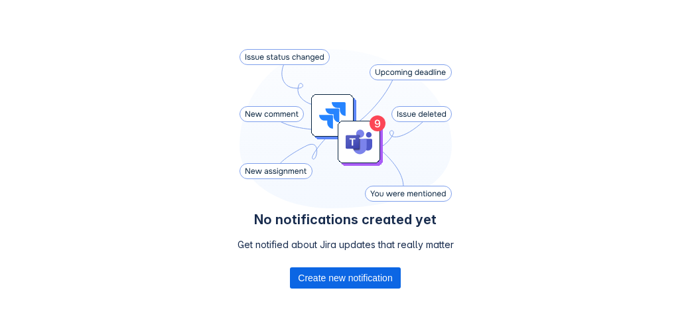
scroll to position [275, 0]
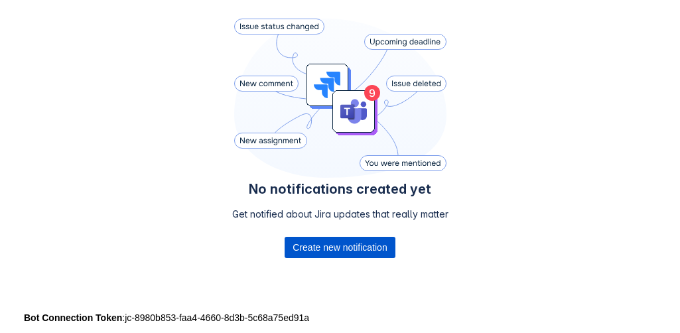
click at [337, 251] on span "Create new notification" at bounding box center [339, 247] width 94 height 21
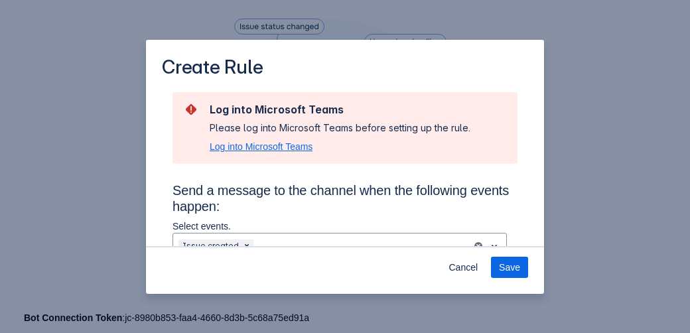
click at [277, 148] on span "Log into Microsoft Teams" at bounding box center [261, 146] width 103 height 13
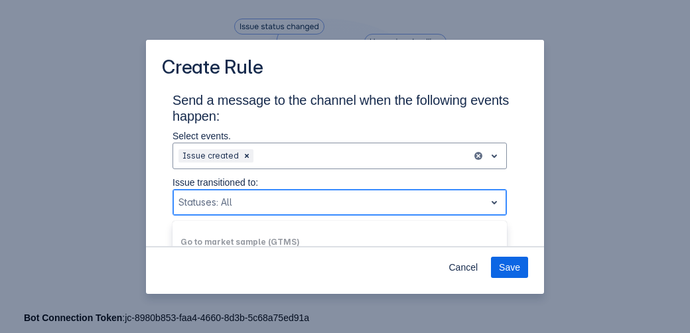
click at [345, 197] on div "Scrollable content" at bounding box center [328, 202] width 301 height 16
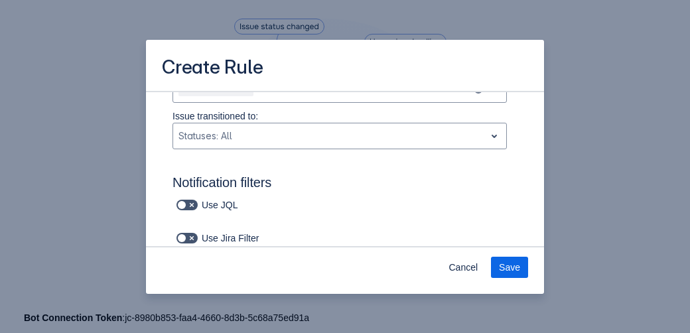
scroll to position [81, 0]
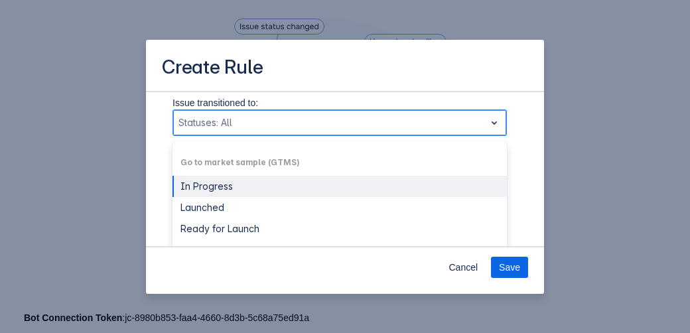
click at [456, 132] on div "Statuses: All" at bounding box center [329, 122] width 312 height 21
click at [321, 159] on div "Go to market sample (GTMS)" at bounding box center [339, 162] width 334 height 21
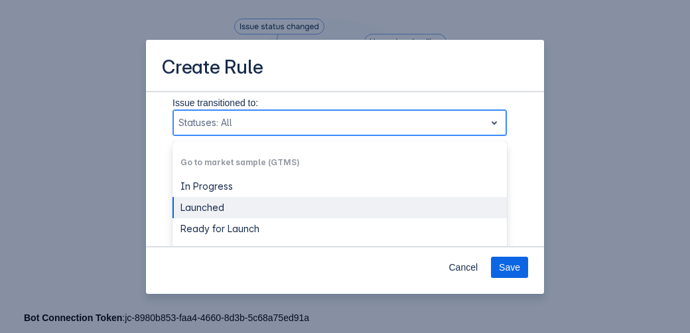
click at [293, 205] on div "Launched" at bounding box center [339, 207] width 334 height 21
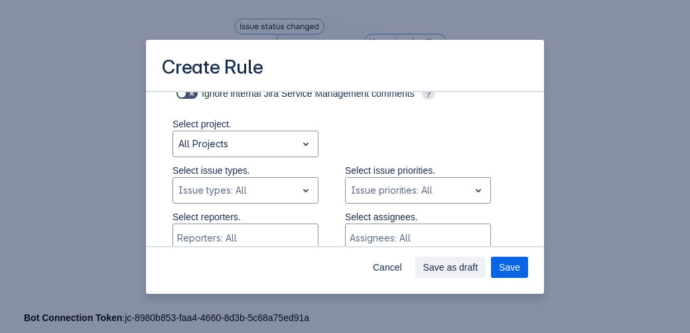
scroll to position [249, 0]
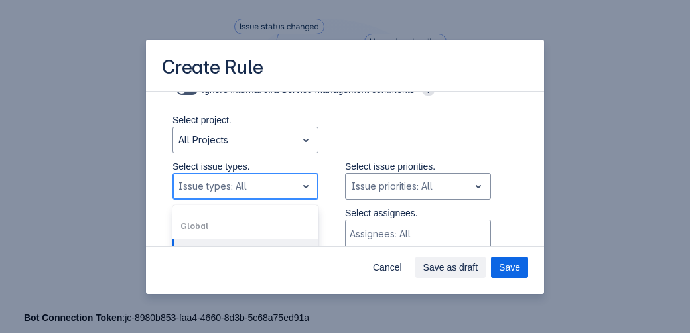
click at [280, 181] on div "Scrollable content" at bounding box center [234, 186] width 113 height 16
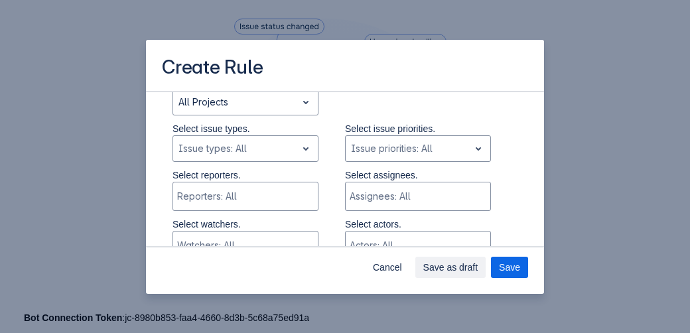
scroll to position [300, 0]
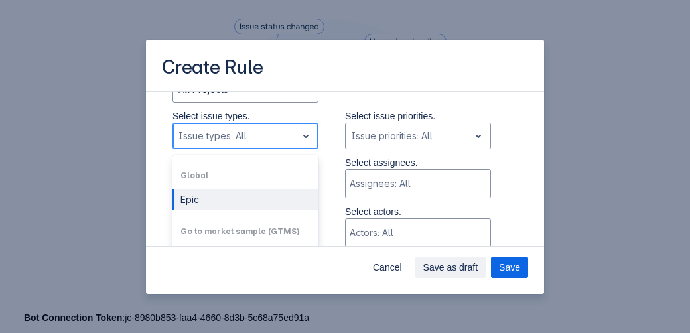
click at [261, 129] on div "Scrollable content" at bounding box center [234, 136] width 113 height 16
click at [245, 200] on div "Epic" at bounding box center [245, 199] width 146 height 21
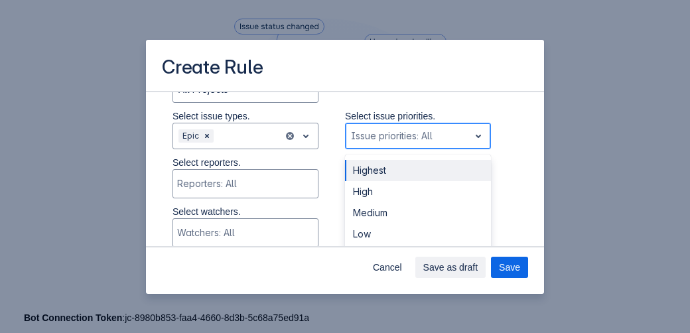
click at [385, 131] on div "Scrollable content" at bounding box center [407, 136] width 113 height 16
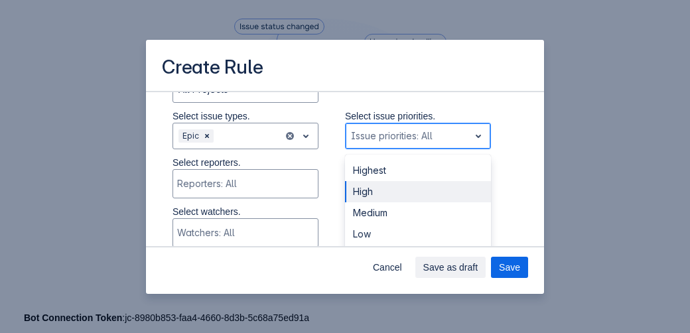
click at [386, 198] on div "High" at bounding box center [418, 191] width 146 height 21
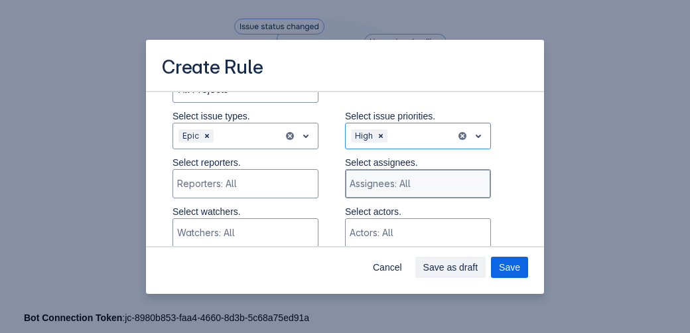
click at [379, 184] on div "Scrollable content" at bounding box center [417, 183] width 134 height 13
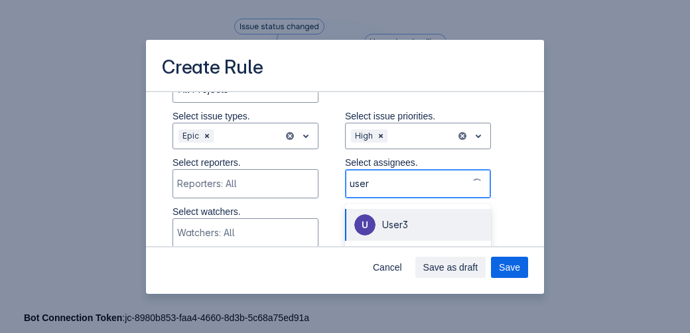
type input "user4"
click at [398, 222] on span "user4" at bounding box center [394, 224] width 25 height 11
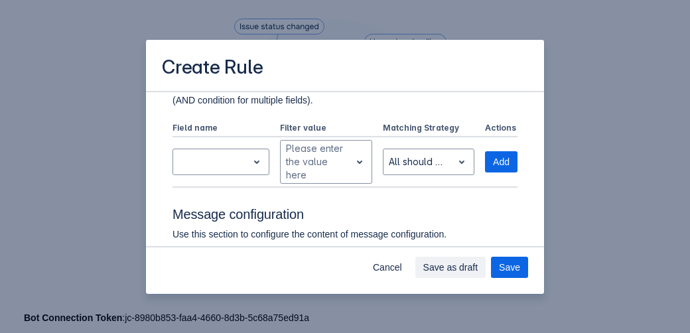
scroll to position [616, 0]
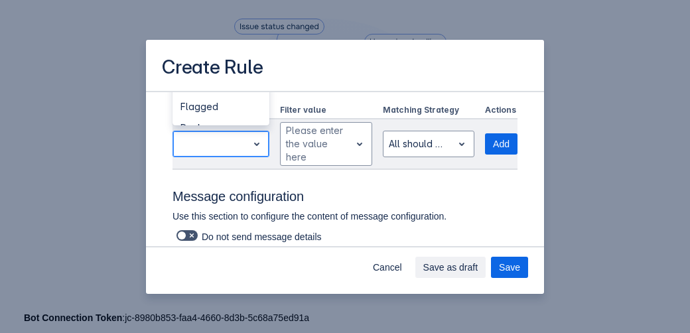
click at [217, 144] on div "Scrollable content" at bounding box center [210, 144] width 64 height 16
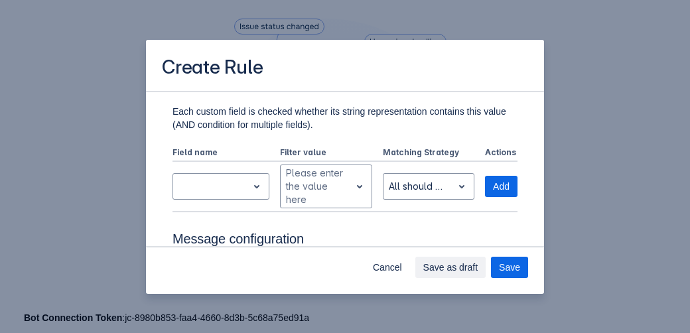
scroll to position [565, 0]
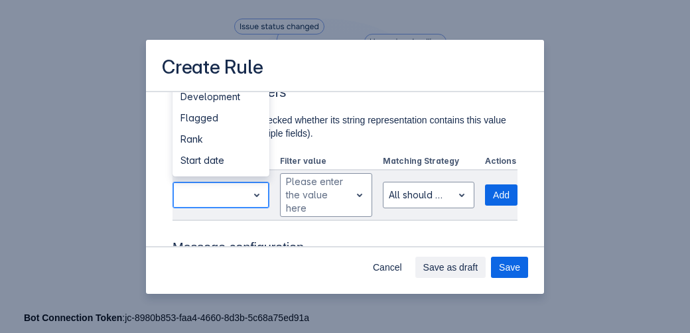
click at [235, 192] on div "Scrollable content" at bounding box center [210, 195] width 64 height 16
click at [211, 165] on div "Start date" at bounding box center [220, 160] width 97 height 21
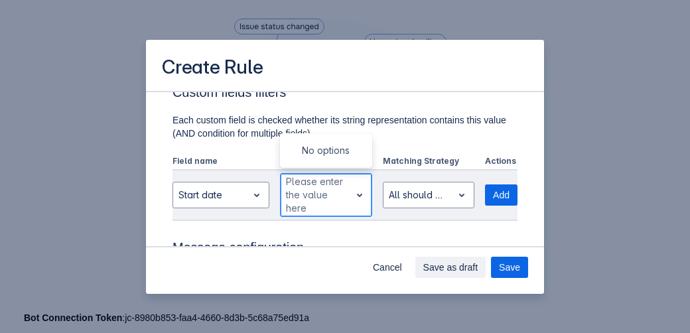
click at [302, 194] on div "Scrollable content" at bounding box center [315, 195] width 59 height 16
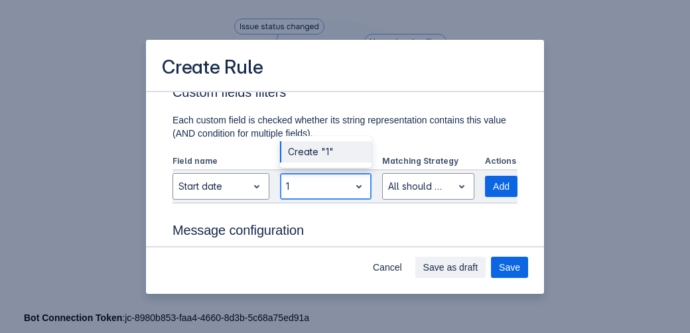
type input "10"
click at [307, 157] on div "Create "10"" at bounding box center [326, 151] width 92 height 21
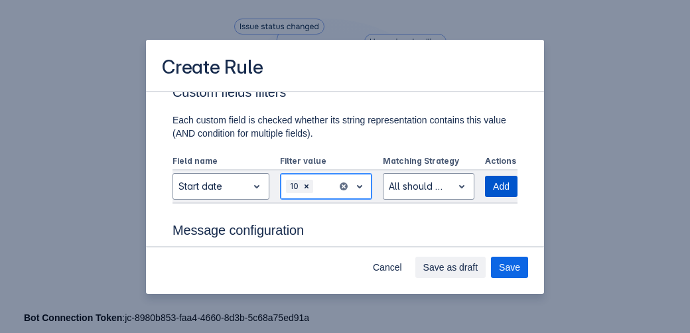
click at [493, 186] on span "Add" at bounding box center [501, 186] width 17 height 21
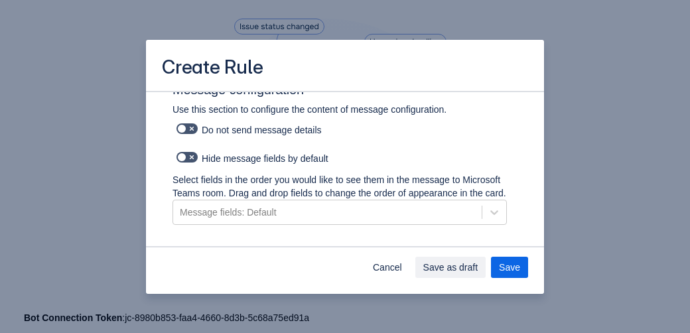
scroll to position [786, 0]
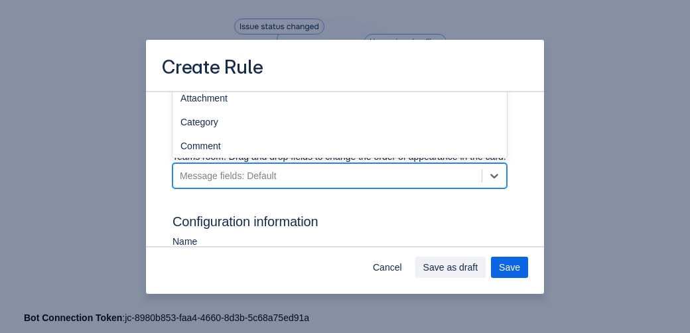
click at [302, 186] on div "Message fields: Default" at bounding box center [327, 175] width 308 height 21
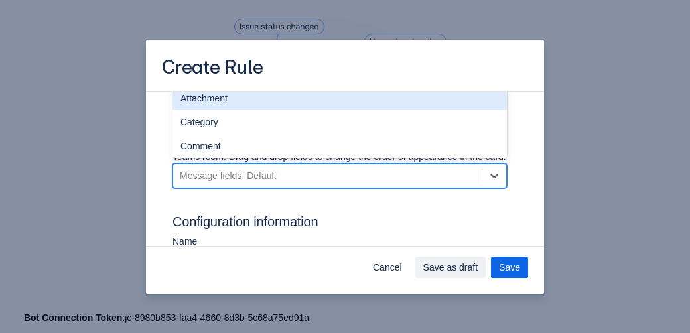
click at [226, 110] on div "Attachment" at bounding box center [339, 98] width 334 height 24
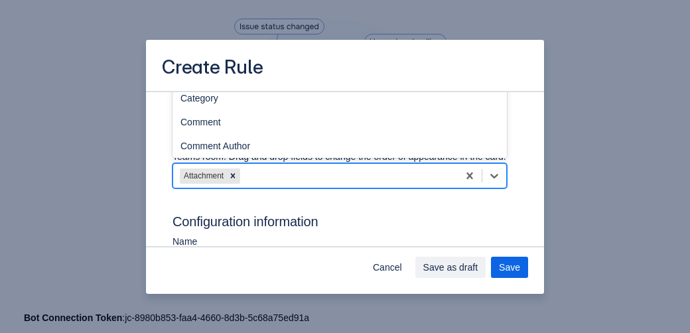
click at [263, 186] on div "Attachment" at bounding box center [315, 175] width 285 height 21
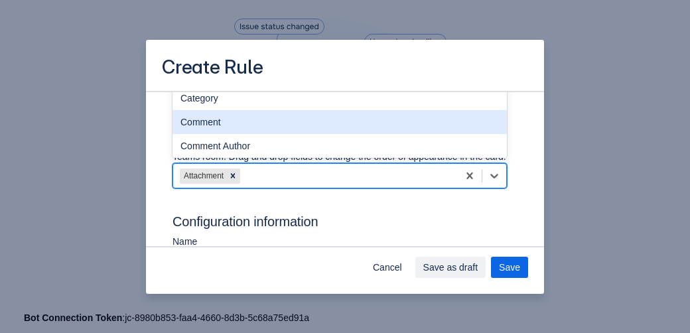
click at [215, 134] on div "Comment" at bounding box center [339, 122] width 334 height 24
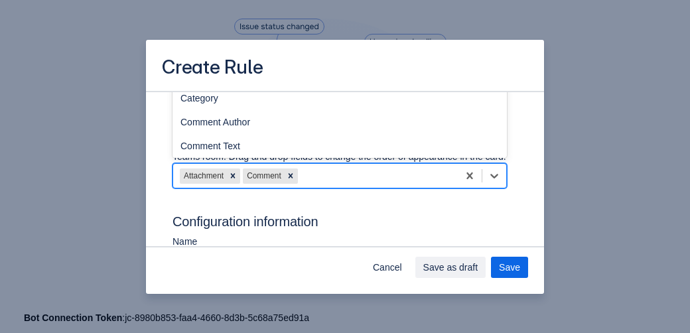
click at [329, 184] on div "Attachment Comment" at bounding box center [315, 175] width 285 height 21
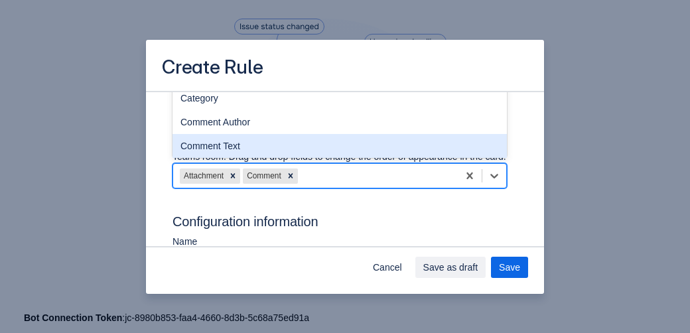
click at [225, 158] on div "Comment Text" at bounding box center [339, 146] width 334 height 24
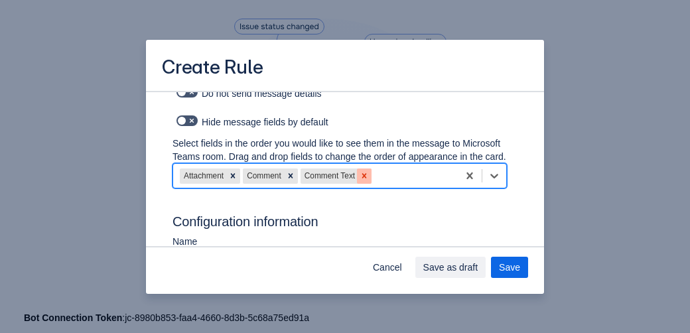
click at [364, 180] on icon "Scrollable content" at bounding box center [363, 175] width 9 height 9
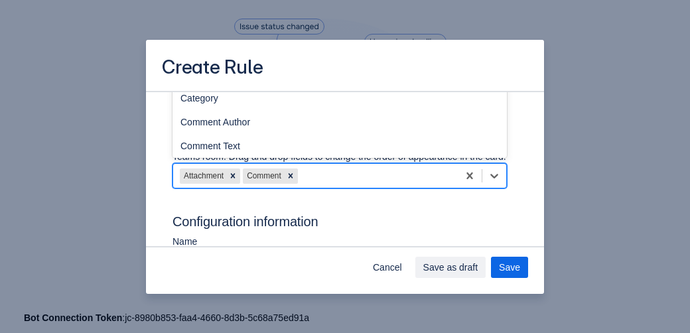
click at [340, 186] on div "Attachment Comment" at bounding box center [315, 175] width 285 height 21
click at [210, 86] on div "Assignee" at bounding box center [339, 74] width 334 height 24
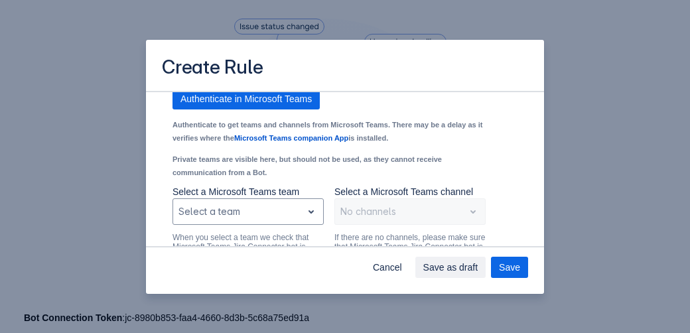
scroll to position [1108, 0]
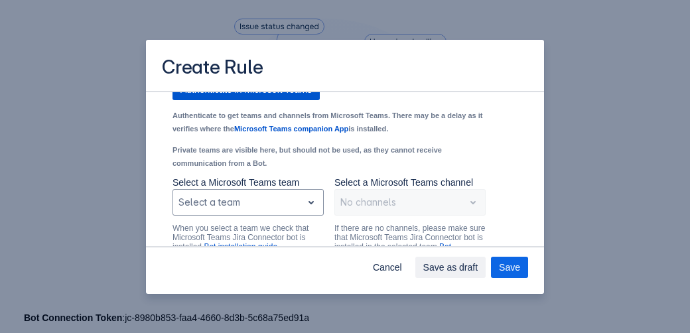
click at [249, 100] on span "Authenticate in Microsoft Teams" at bounding box center [245, 89] width 131 height 21
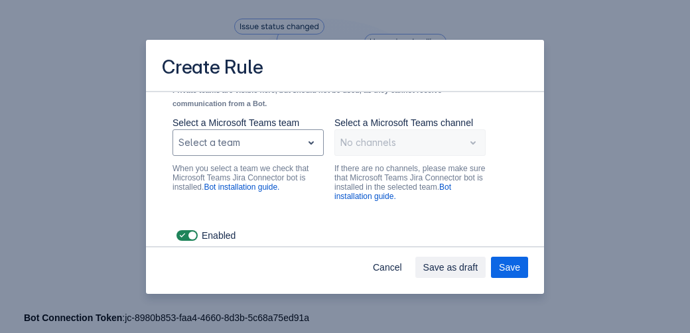
scroll to position [1177, 0]
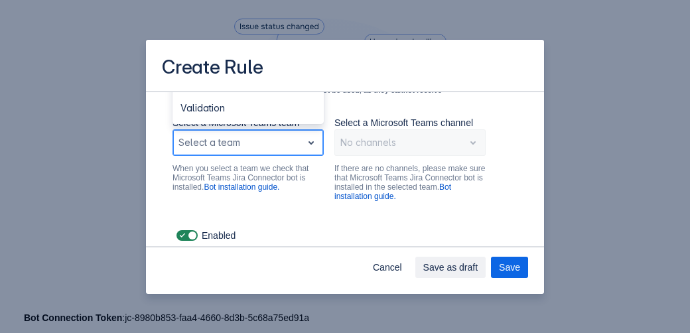
click at [279, 142] on div "Select a team" at bounding box center [237, 142] width 129 height 21
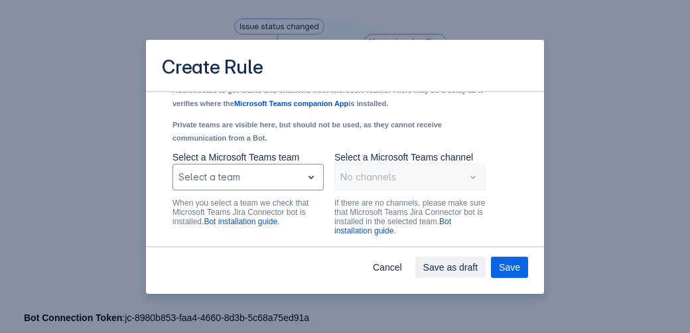
scroll to position [1115, 0]
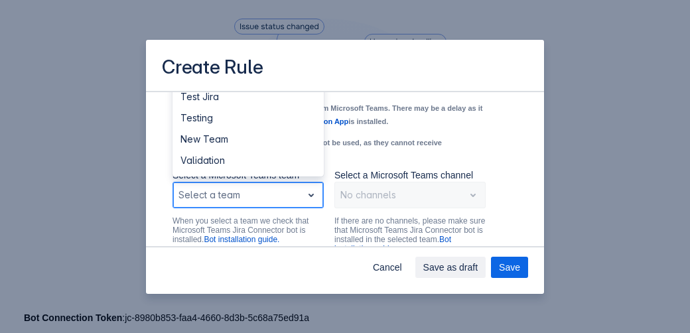
click at [284, 203] on div "Scrollable content" at bounding box center [237, 195] width 118 height 16
click at [207, 86] on div "Test" at bounding box center [247, 75] width 151 height 21
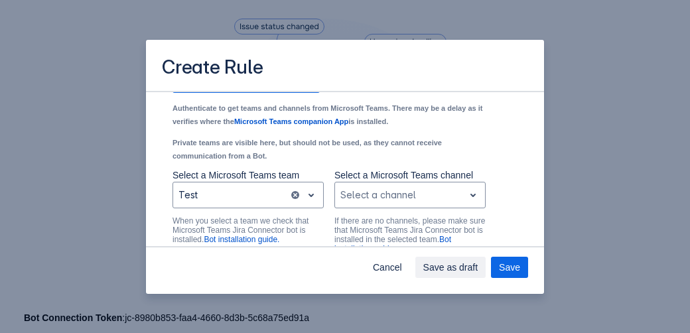
scroll to position [1183, 0]
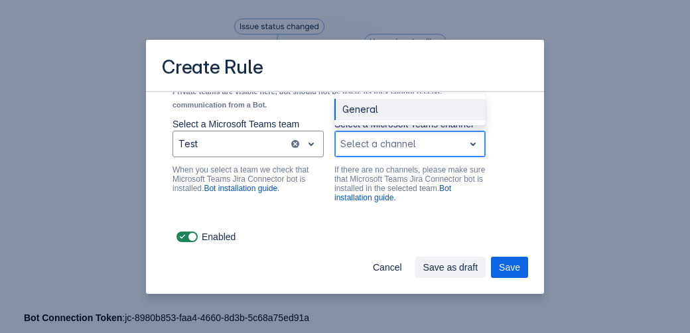
click at [420, 139] on div "Scrollable content" at bounding box center [399, 144] width 118 height 16
click at [378, 114] on div "General" at bounding box center [409, 109] width 151 height 21
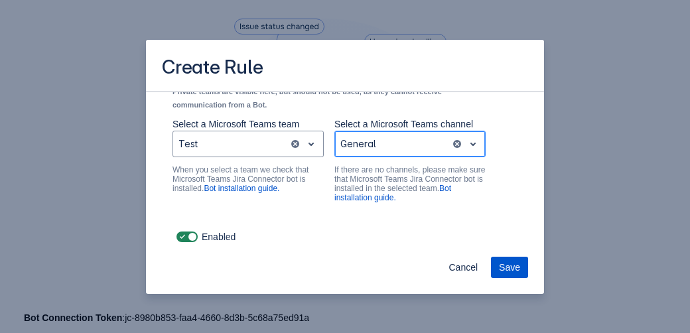
click at [514, 267] on span "Save" at bounding box center [509, 267] width 21 height 21
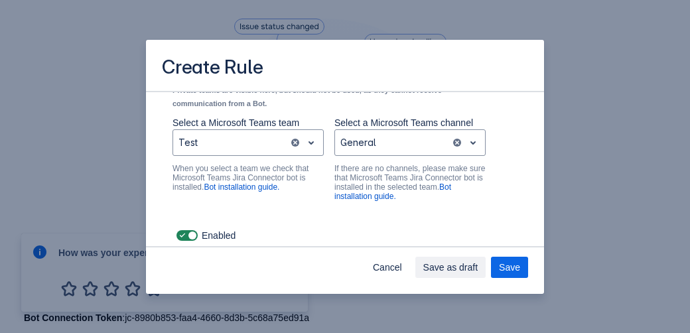
scroll to position [1268, 0]
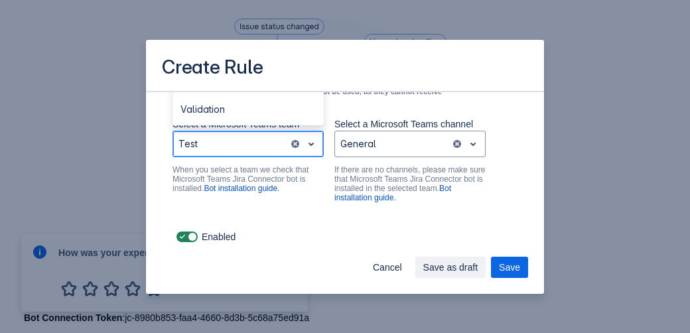
click at [228, 150] on div "Scrollable content" at bounding box center [230, 144] width 105 height 16
click at [218, 112] on div "Validation" at bounding box center [247, 109] width 151 height 21
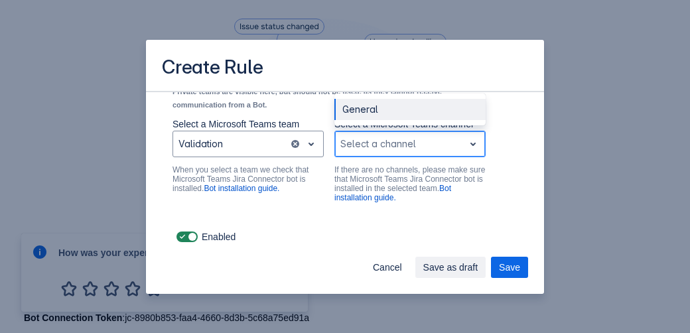
click at [359, 139] on div "Scrollable content" at bounding box center [399, 144] width 118 height 16
click at [376, 109] on div "Validation" at bounding box center [409, 109] width 151 height 21
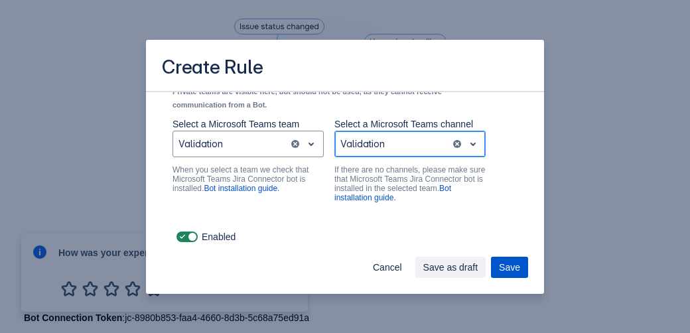
click at [503, 266] on span "Save" at bounding box center [509, 267] width 21 height 21
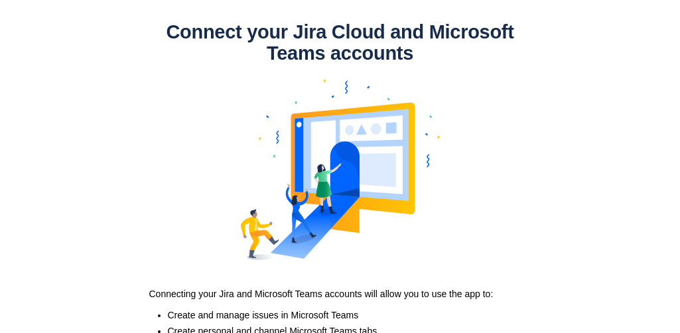
scroll to position [147, 0]
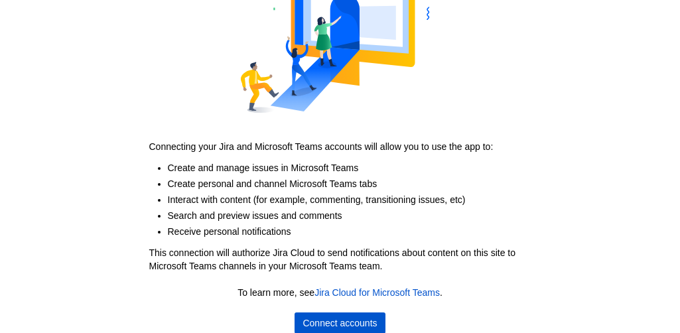
click at [358, 322] on span "Connect accounts" at bounding box center [339, 322] width 74 height 21
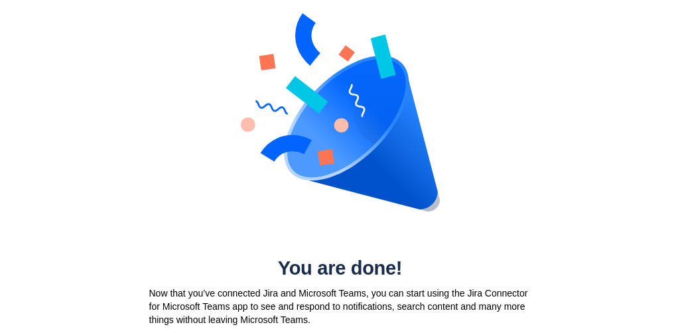
scroll to position [0, 0]
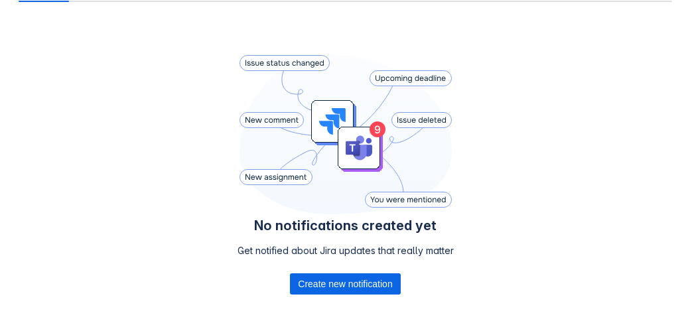
scroll to position [248, 0]
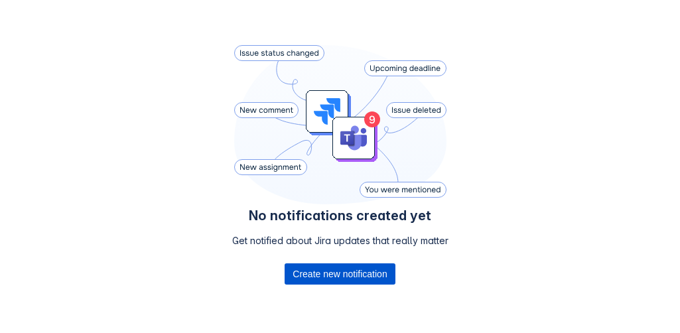
click at [329, 271] on span "Create new notification" at bounding box center [339, 273] width 94 height 21
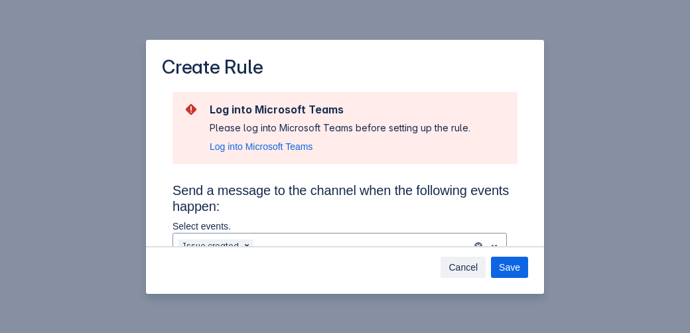
click at [467, 269] on span "Cancel" at bounding box center [462, 267] width 29 height 21
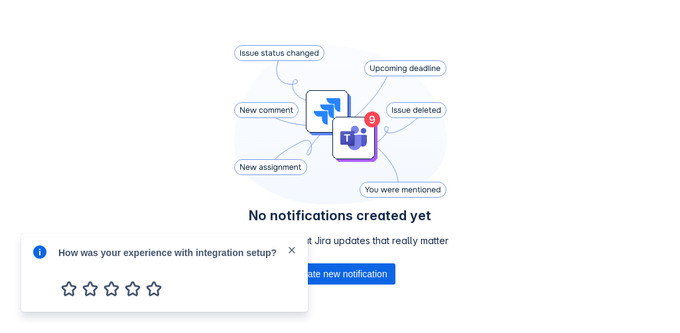
click at [285, 249] on div "How was your experience with integration setup?" at bounding box center [172, 251] width 228 height 15
click at [292, 248] on span "close" at bounding box center [292, 250] width 11 height 11
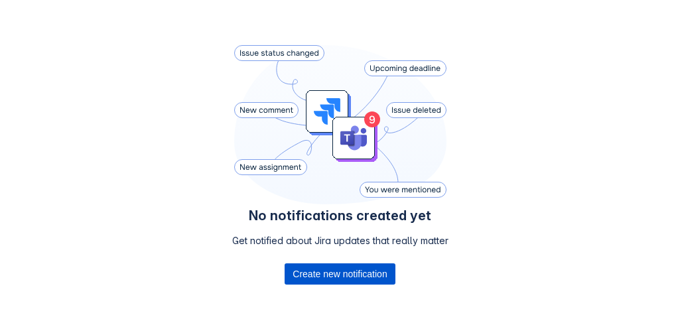
click at [349, 275] on span "Create new notification" at bounding box center [339, 273] width 94 height 21
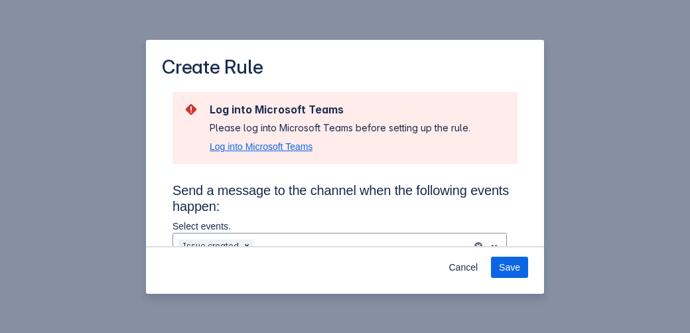
click at [277, 145] on span "Log into Microsoft Teams" at bounding box center [261, 146] width 103 height 13
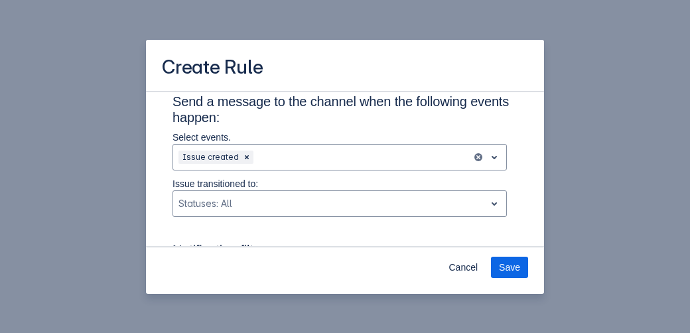
scroll to position [54, 0]
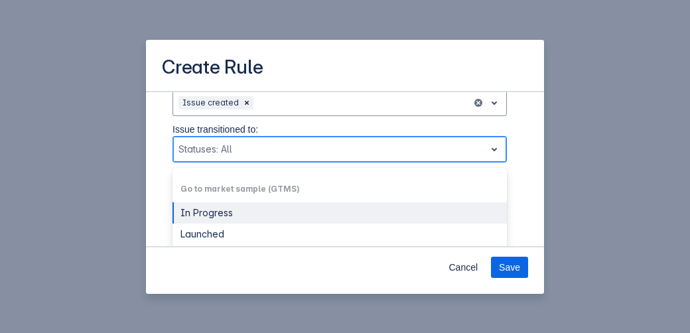
click at [252, 151] on div "Scrollable content" at bounding box center [328, 149] width 301 height 16
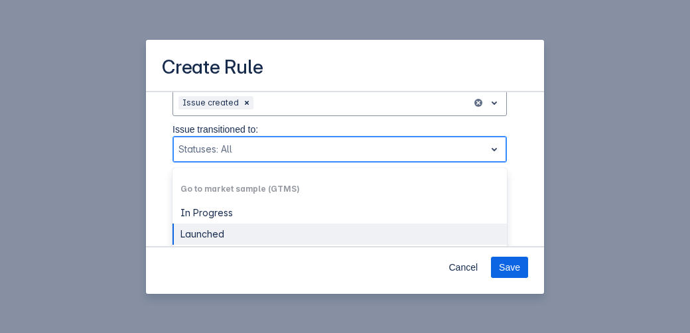
click at [244, 228] on div "Launched" at bounding box center [339, 233] width 334 height 21
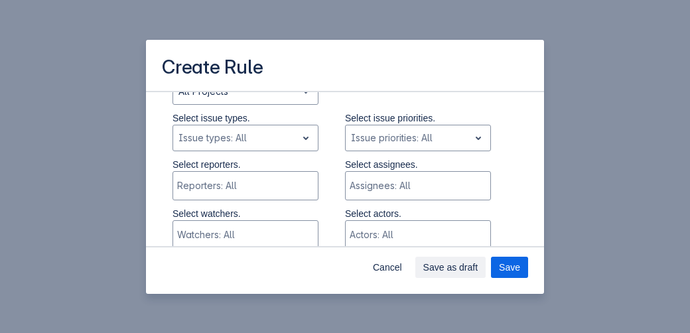
scroll to position [302, 0]
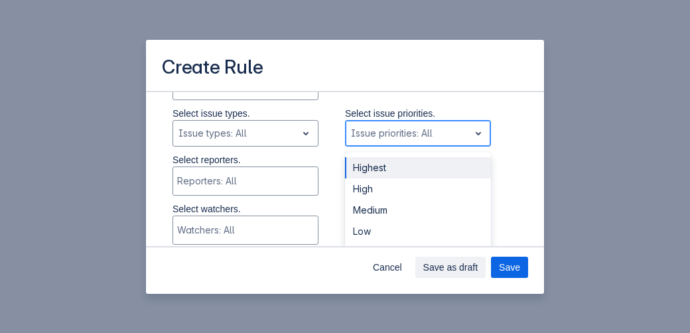
click at [405, 132] on div "Scrollable content" at bounding box center [407, 133] width 113 height 16
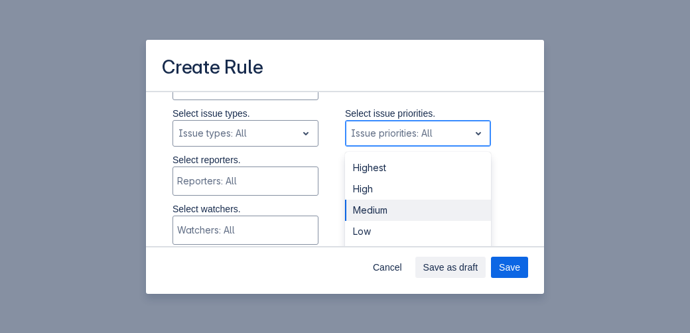
click at [401, 204] on div "Medium" at bounding box center [418, 210] width 146 height 21
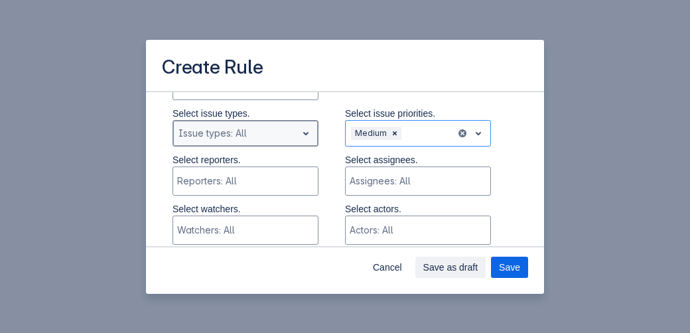
click at [281, 136] on div "Scrollable content" at bounding box center [234, 133] width 113 height 16
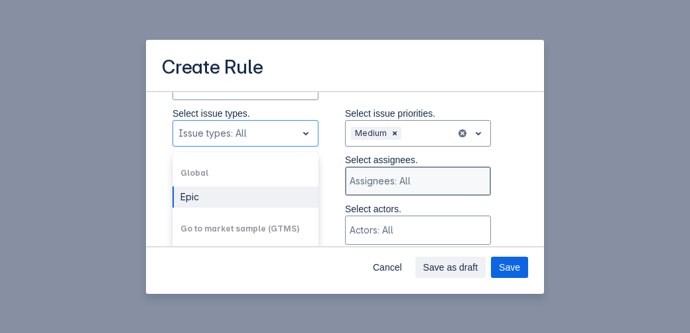
click at [407, 178] on div "Scrollable content" at bounding box center [417, 180] width 134 height 13
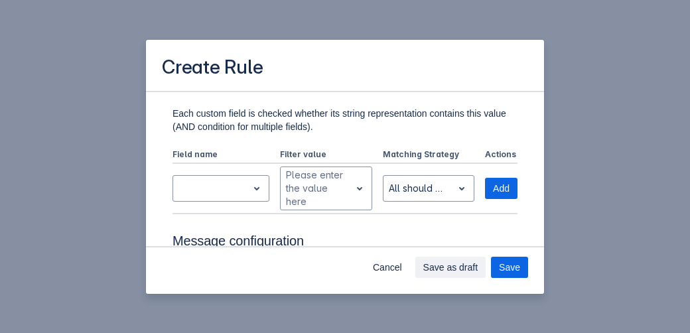
scroll to position [572, 0]
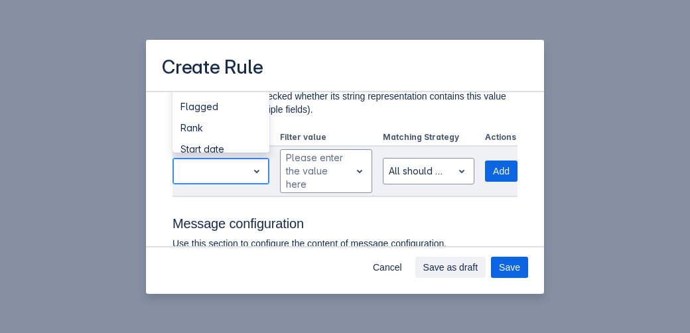
click at [222, 173] on div "Scrollable content" at bounding box center [210, 171] width 64 height 16
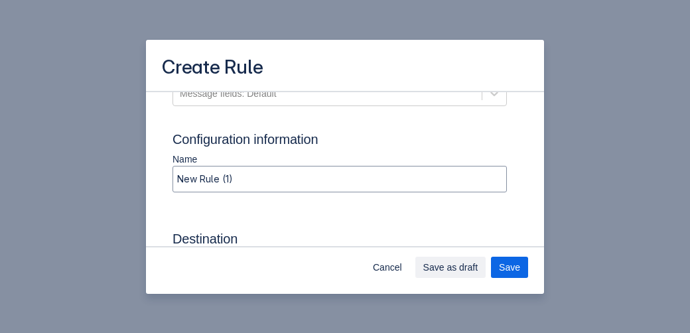
scroll to position [802, 0]
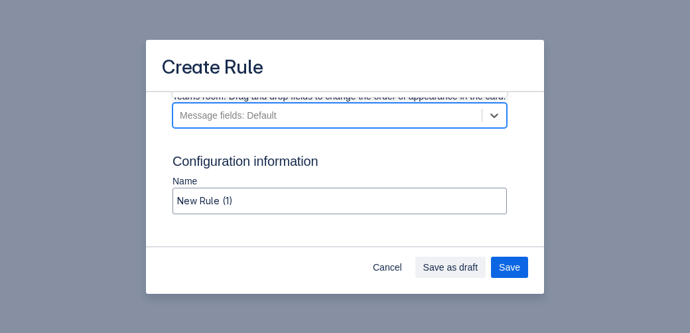
click at [354, 126] on div "Message fields: Default" at bounding box center [327, 115] width 308 height 21
click at [224, 91] on div "Assignee" at bounding box center [339, 79] width 334 height 24
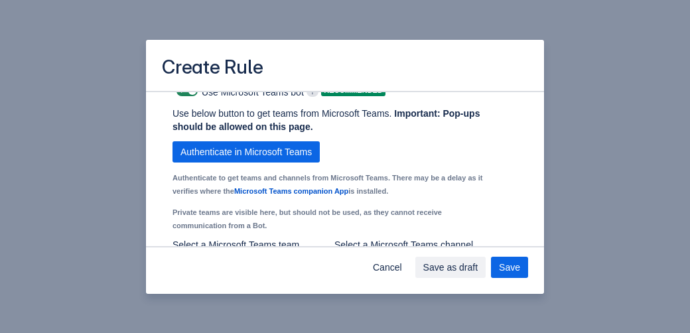
scroll to position [997, 0]
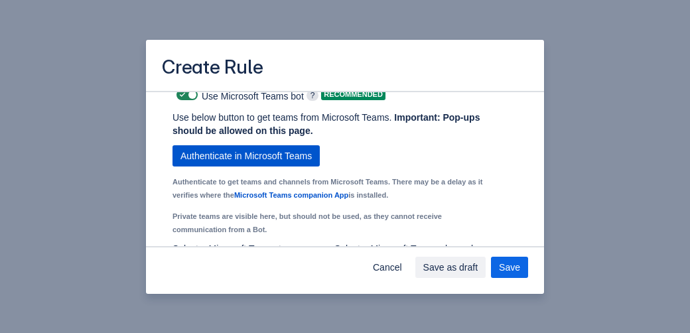
click at [292, 166] on span "Authenticate in Microsoft Teams" at bounding box center [245, 155] width 131 height 21
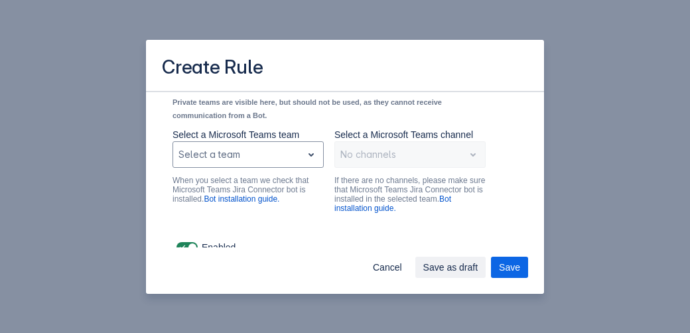
scroll to position [1134, 0]
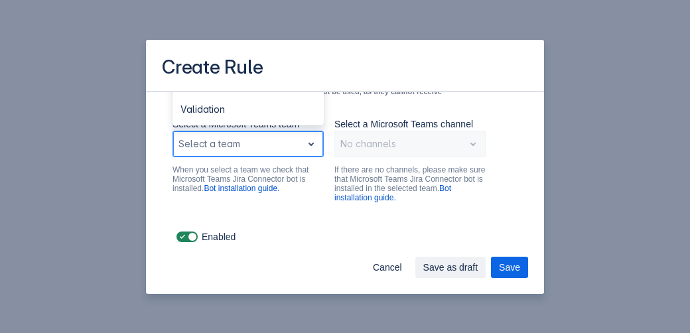
click at [303, 143] on span "open" at bounding box center [311, 144] width 16 height 16
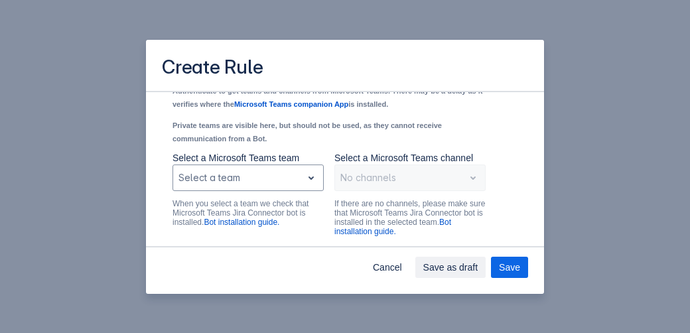
scroll to position [1080, 0]
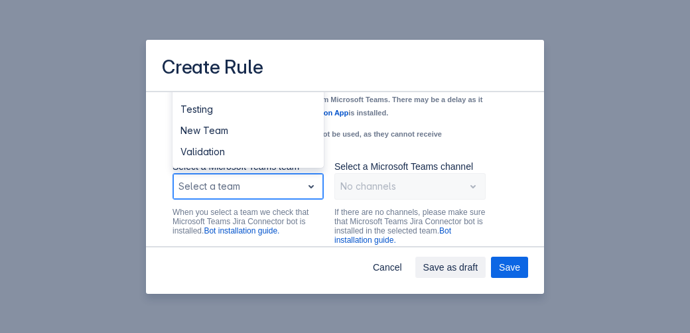
click at [296, 197] on div "Select a team" at bounding box center [237, 186] width 129 height 21
click at [311, 194] on span "open" at bounding box center [311, 186] width 16 height 16
type input "test"
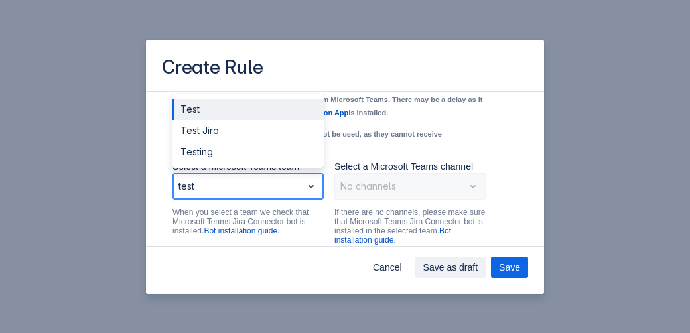
click at [195, 120] on div "Test" at bounding box center [247, 109] width 151 height 21
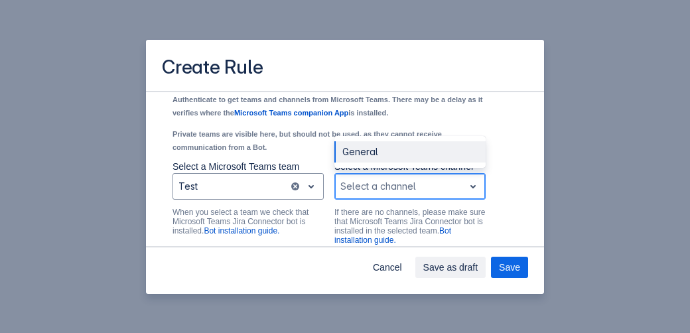
click at [382, 194] on div "Scrollable content" at bounding box center [399, 186] width 118 height 16
click at [365, 162] on div "General" at bounding box center [409, 151] width 151 height 21
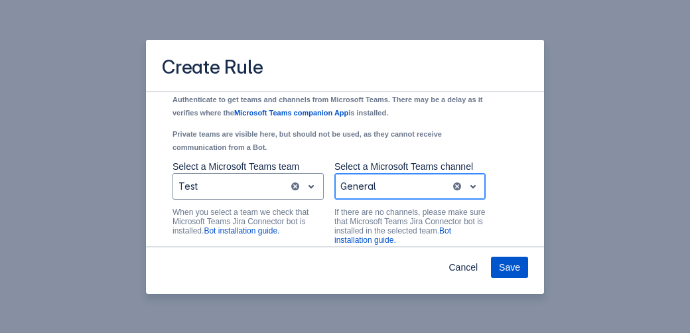
click at [508, 266] on span "Save" at bounding box center [509, 267] width 21 height 21
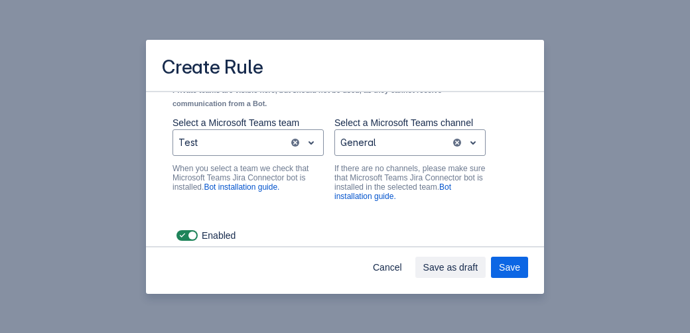
scroll to position [1219, 0]
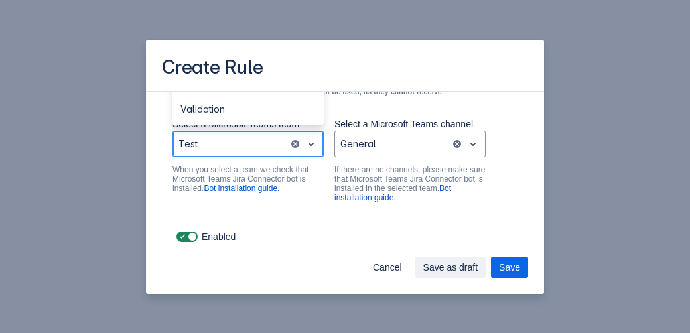
click at [251, 140] on div "Scrollable content" at bounding box center [230, 144] width 105 height 16
click at [222, 109] on div "Validation" at bounding box center [247, 109] width 151 height 21
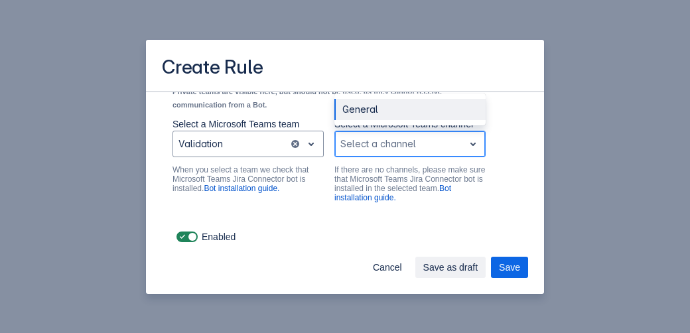
click at [377, 148] on div "Scrollable content" at bounding box center [399, 144] width 118 height 16
click at [365, 109] on div "Validation" at bounding box center [409, 109] width 151 height 21
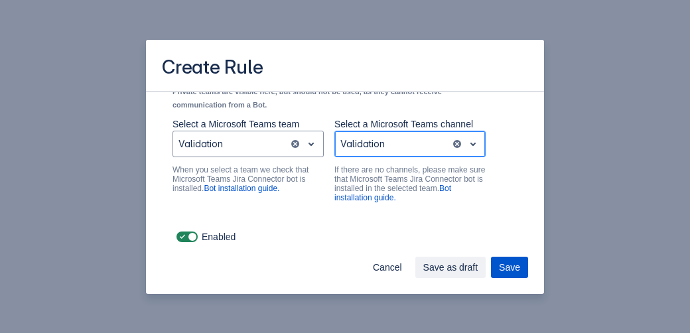
click at [511, 266] on span "Save" at bounding box center [509, 267] width 21 height 21
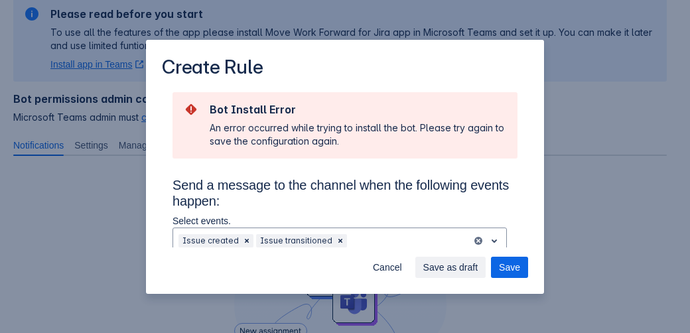
scroll to position [248, 0]
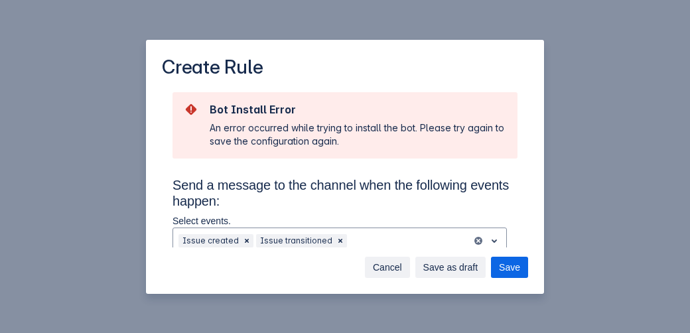
click at [397, 266] on span "Cancel" at bounding box center [387, 267] width 29 height 21
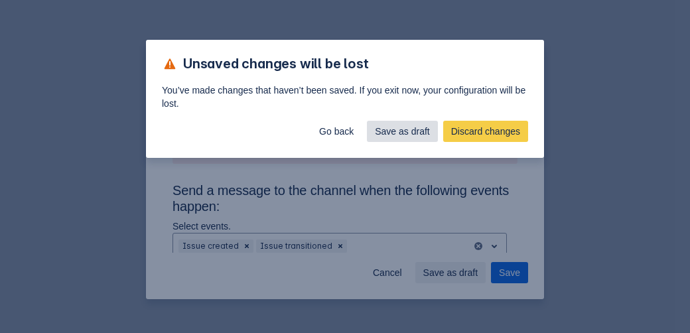
click at [397, 136] on span "Save as draft" at bounding box center [402, 131] width 55 height 21
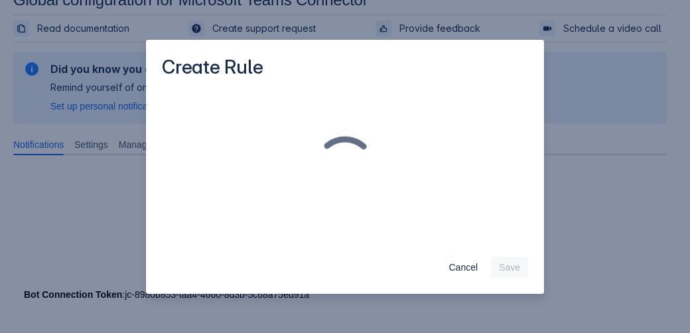
scroll to position [29, 0]
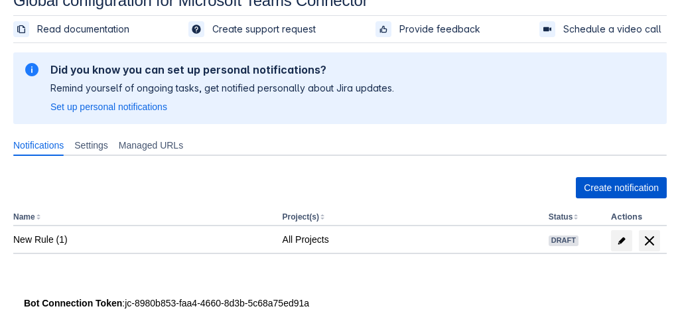
click at [631, 186] on span "Create notification" at bounding box center [621, 187] width 75 height 21
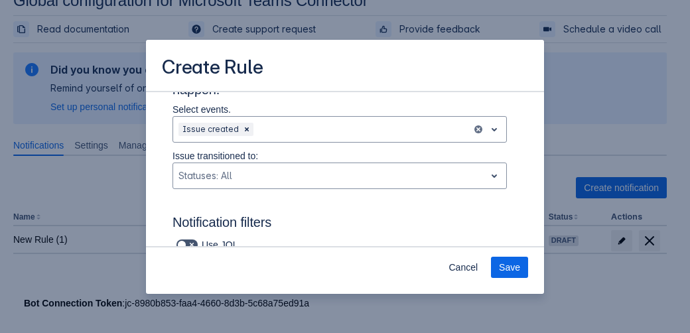
scroll to position [32, 0]
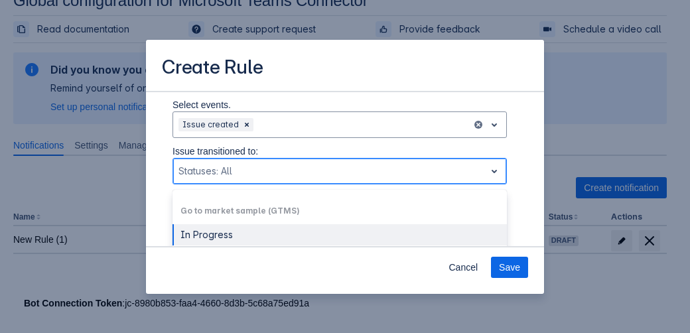
click at [324, 173] on div "Scrollable content" at bounding box center [328, 171] width 301 height 16
click at [283, 233] on div "In Progress" at bounding box center [339, 234] width 334 height 21
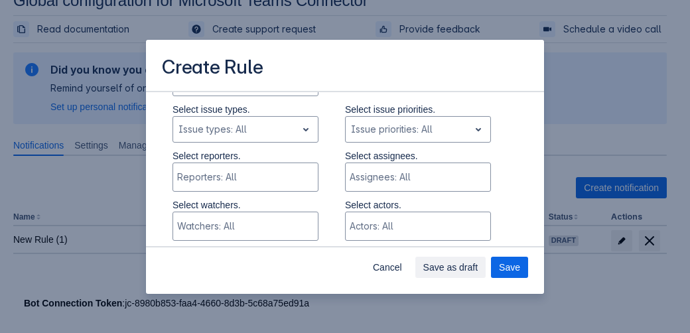
scroll to position [302, 0]
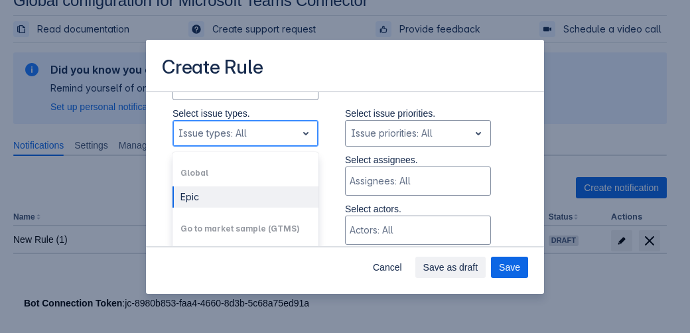
click at [271, 137] on div "Scrollable content" at bounding box center [234, 133] width 113 height 16
click at [235, 194] on div "Epic" at bounding box center [245, 196] width 146 height 21
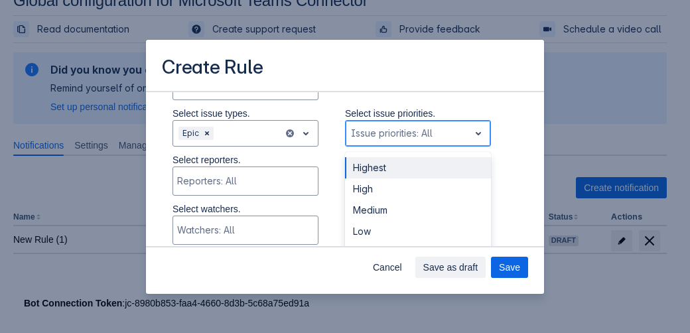
click at [379, 128] on div "Scrollable content" at bounding box center [407, 133] width 113 height 16
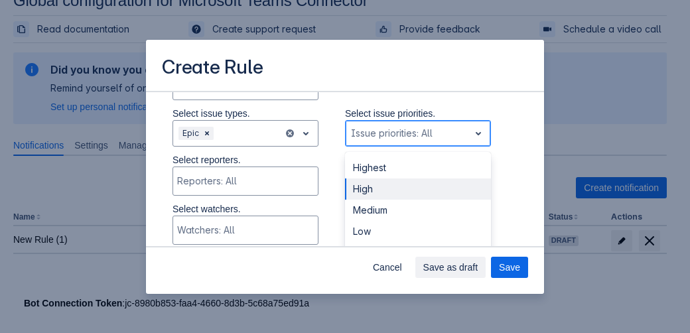
click at [383, 189] on div "High" at bounding box center [418, 188] width 146 height 21
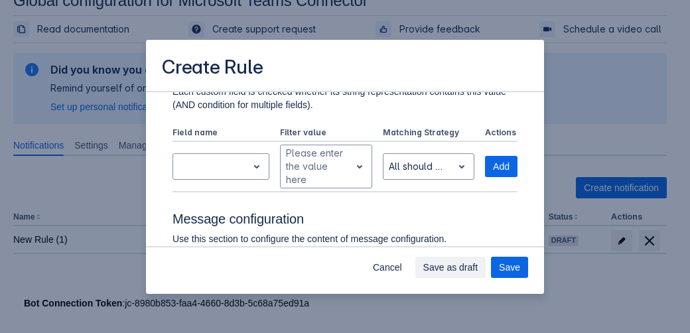
scroll to position [585, 0]
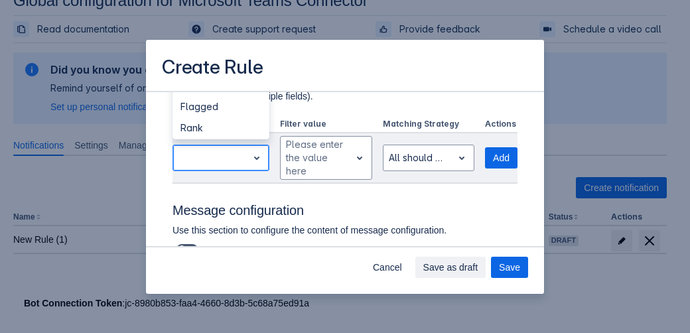
click at [242, 156] on div "Scrollable content" at bounding box center [210, 157] width 74 height 21
click at [215, 126] on div "Rank" at bounding box center [220, 127] width 97 height 21
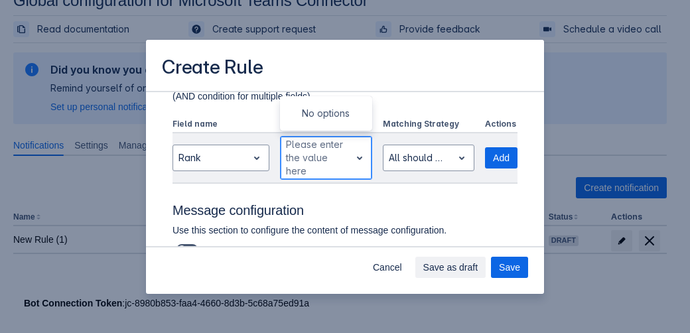
click at [305, 162] on div "Scrollable content" at bounding box center [315, 158] width 59 height 16
type input "10"
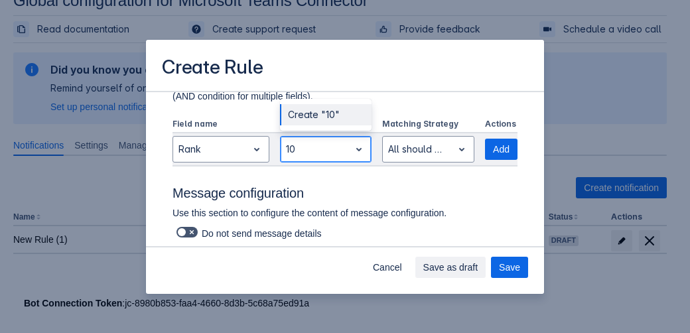
click at [305, 107] on div "Create "10"" at bounding box center [326, 114] width 92 height 21
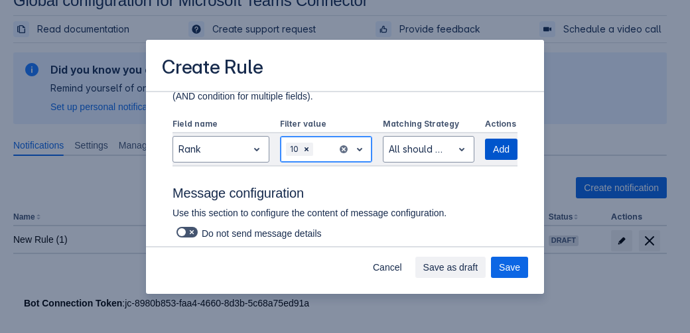
click at [494, 154] on span "Add" at bounding box center [501, 149] width 17 height 21
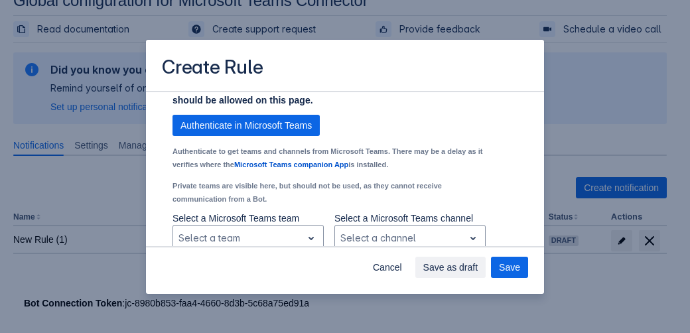
scroll to position [1064, 0]
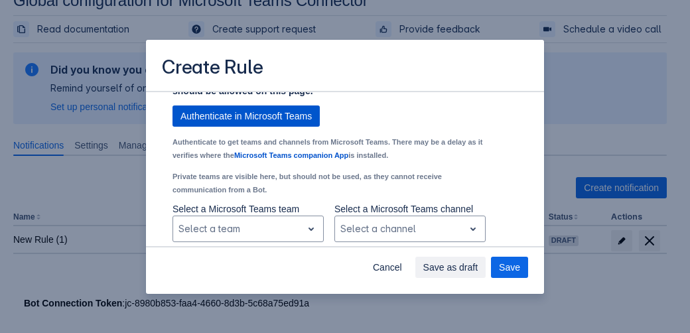
click at [277, 127] on span "Authenticate in Microsoft Teams" at bounding box center [245, 115] width 131 height 21
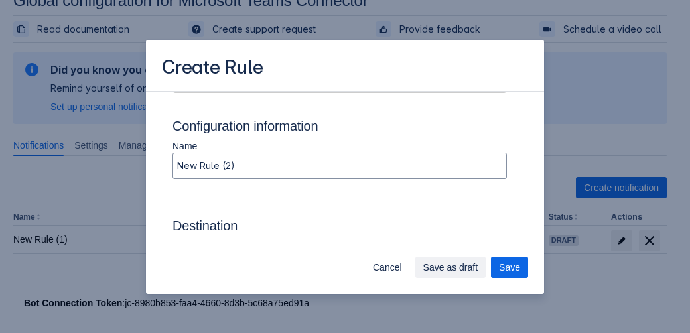
scroll to position [1166, 0]
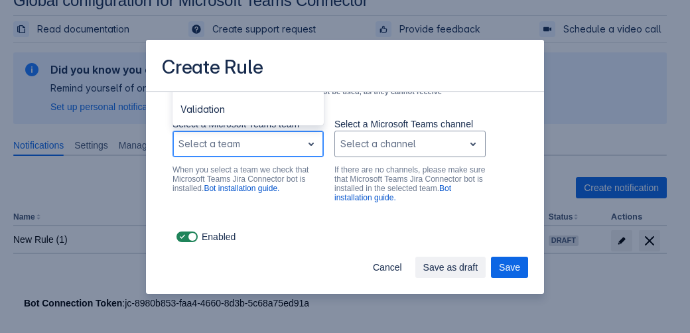
click at [240, 143] on div "Scrollable content" at bounding box center [237, 144] width 118 height 16
click at [220, 112] on div "Validation" at bounding box center [247, 109] width 151 height 21
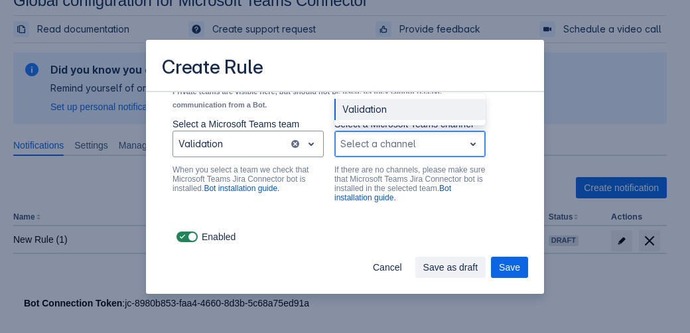
click at [383, 148] on div "Scrollable content" at bounding box center [399, 144] width 118 height 16
click at [369, 111] on div "Validation" at bounding box center [409, 109] width 151 height 21
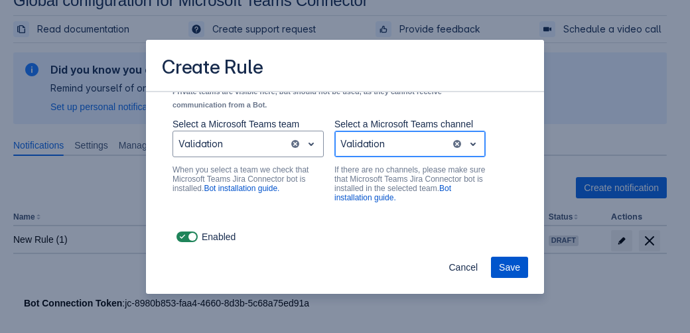
click at [507, 266] on span "Save" at bounding box center [509, 267] width 21 height 21
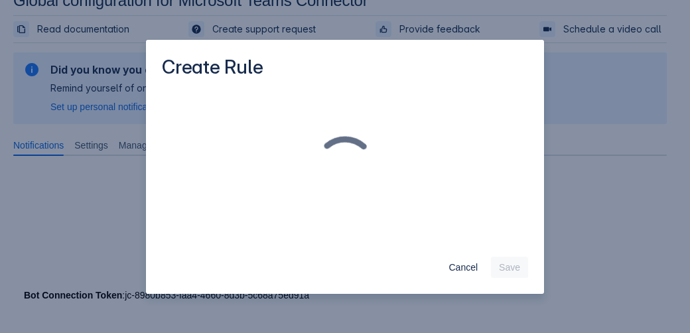
scroll to position [0, 0]
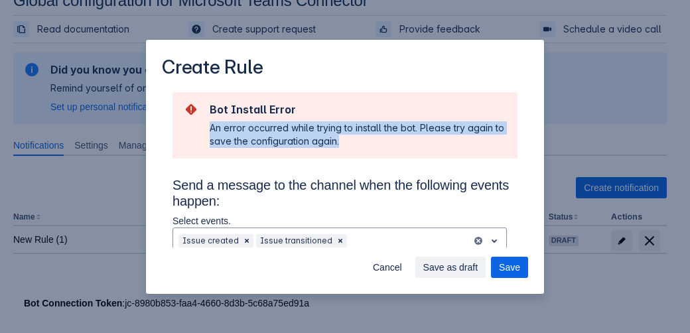
drag, startPoint x: 212, startPoint y: 129, endPoint x: 361, endPoint y: 140, distance: 149.6
click at [361, 140] on div "An error occurred while trying to install the bot. Please try again to save the…" at bounding box center [358, 134] width 297 height 27
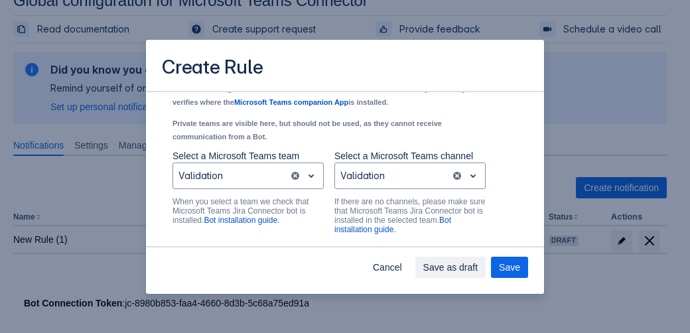
scroll to position [1207, 0]
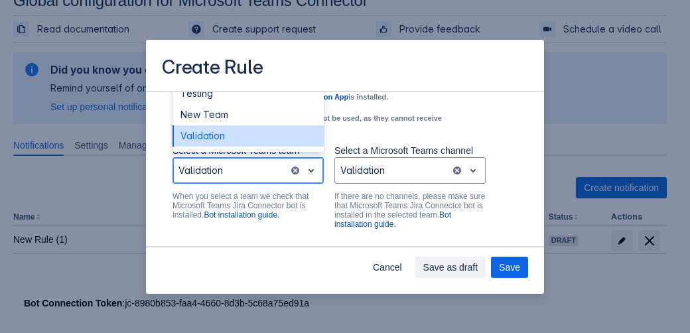
click at [304, 178] on span "open" at bounding box center [311, 170] width 16 height 16
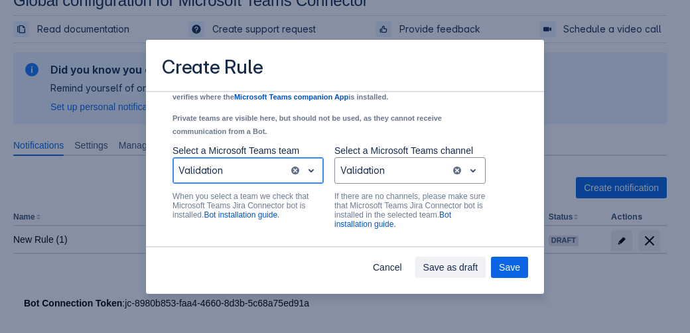
click at [304, 178] on span "open" at bounding box center [311, 170] width 16 height 16
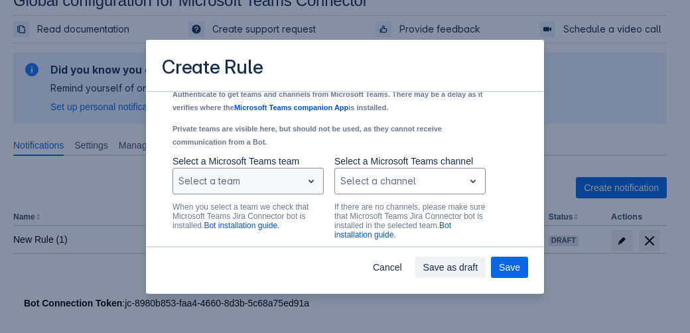
scroll to position [1191, 0]
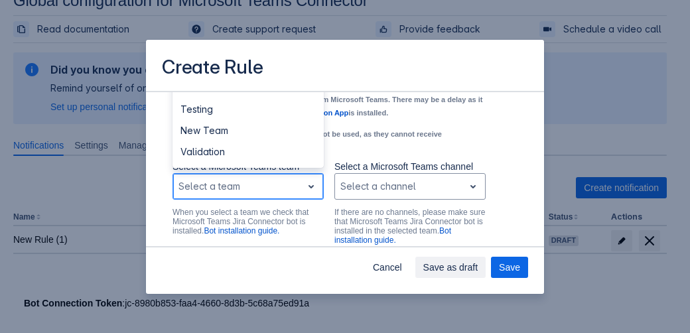
click at [306, 194] on span "open" at bounding box center [311, 186] width 16 height 16
type input "t"
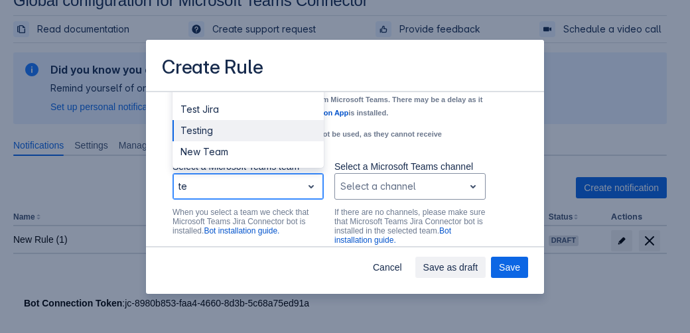
type input "t"
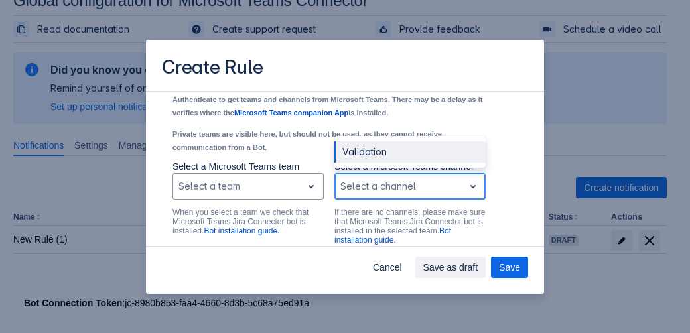
click at [385, 194] on div "Scrollable content" at bounding box center [399, 186] width 118 height 16
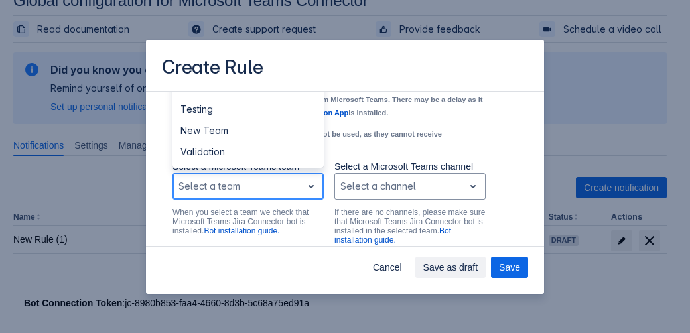
click at [281, 194] on div "Scrollable content" at bounding box center [237, 186] width 118 height 16
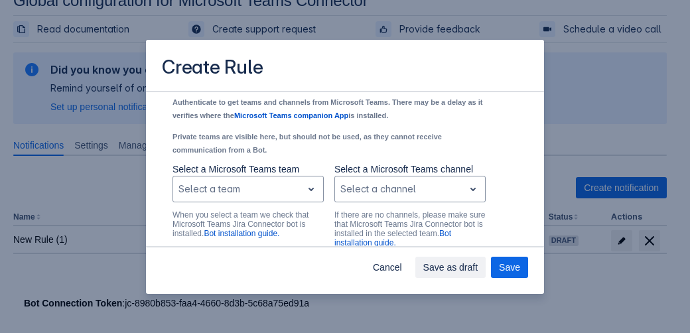
scroll to position [1203, 0]
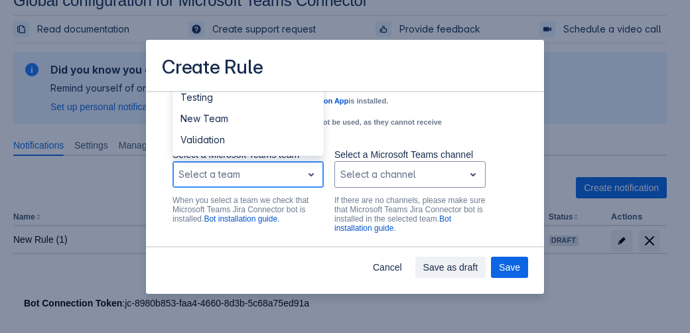
click at [269, 182] on div "Scrollable content" at bounding box center [237, 174] width 118 height 16
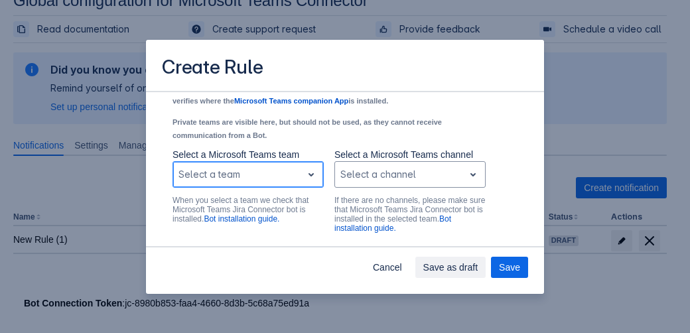
click at [269, 182] on div "Scrollable content" at bounding box center [237, 174] width 118 height 16
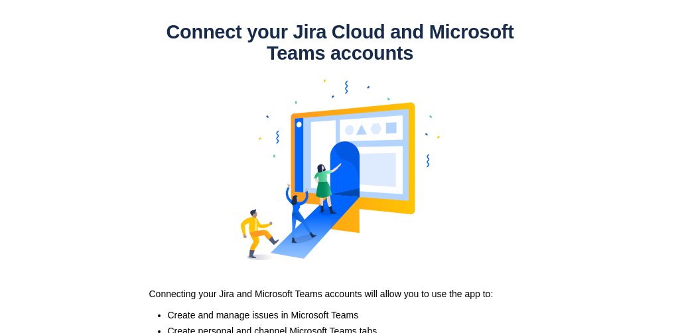
scroll to position [147, 0]
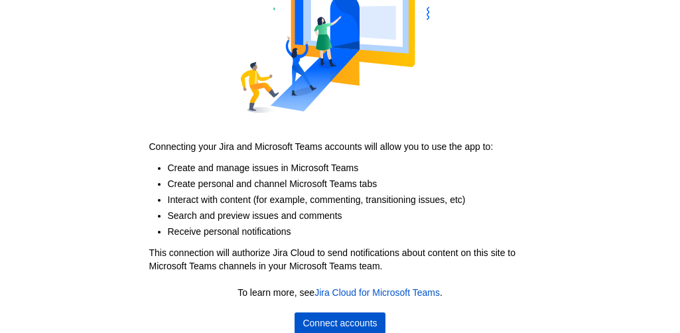
click at [342, 324] on span "Connect accounts" at bounding box center [339, 322] width 74 height 21
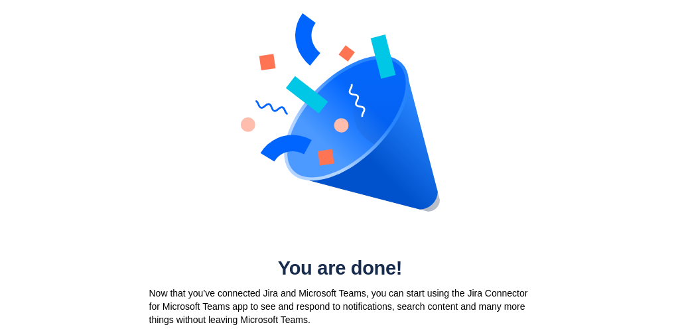
scroll to position [0, 0]
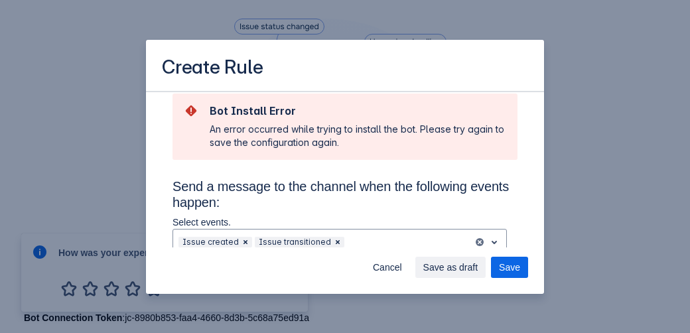
scroll to position [1268, 0]
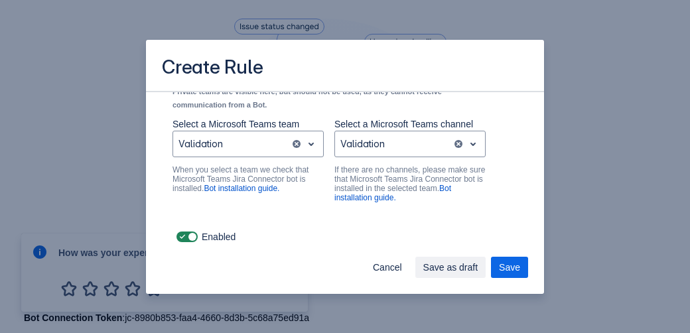
click at [106, 161] on div "Create Rule Bot Install Error An error occurred while trying to install the bot…" at bounding box center [345, 166] width 690 height 333
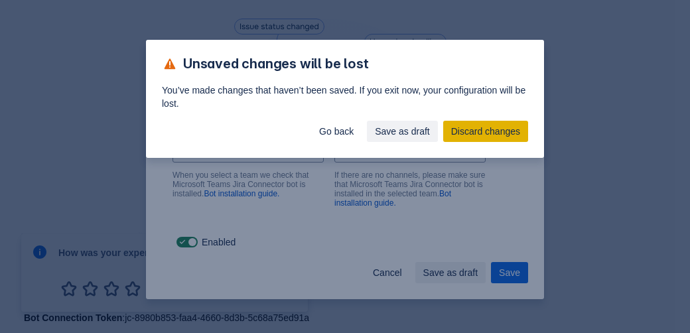
click at [466, 132] on span "Discard changes" at bounding box center [485, 131] width 69 height 21
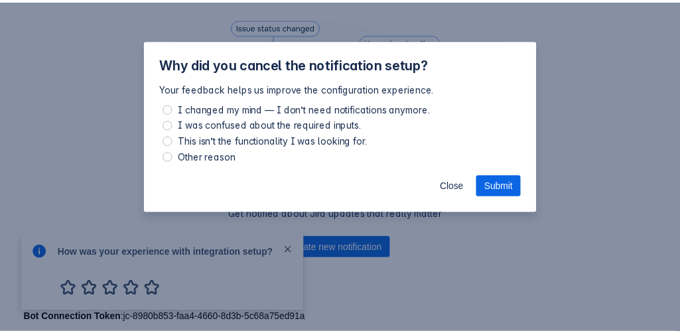
scroll to position [1183, 0]
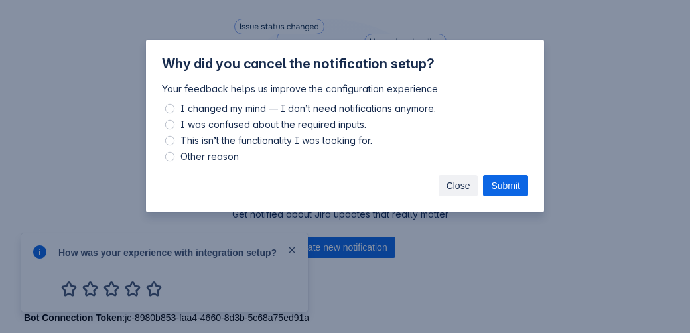
click at [459, 184] on span "Close" at bounding box center [458, 185] width 24 height 21
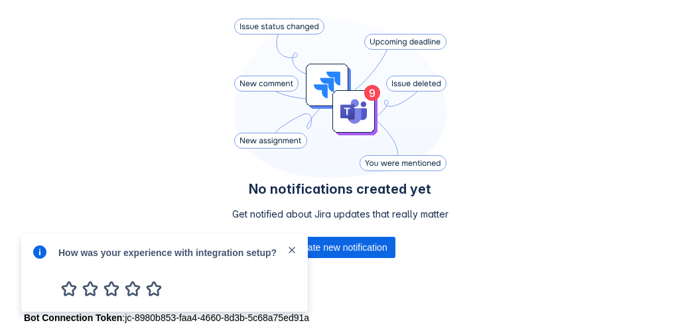
click at [287, 251] on span "close" at bounding box center [292, 250] width 11 height 11
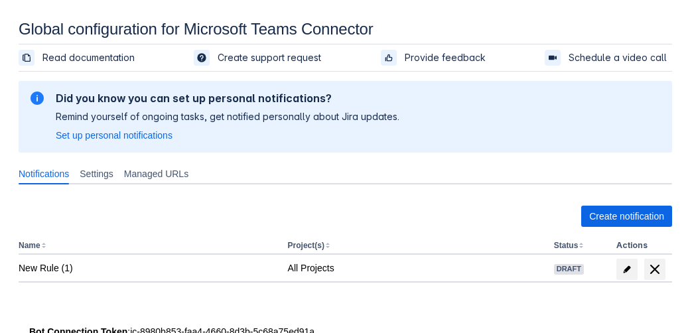
scroll to position [36, 0]
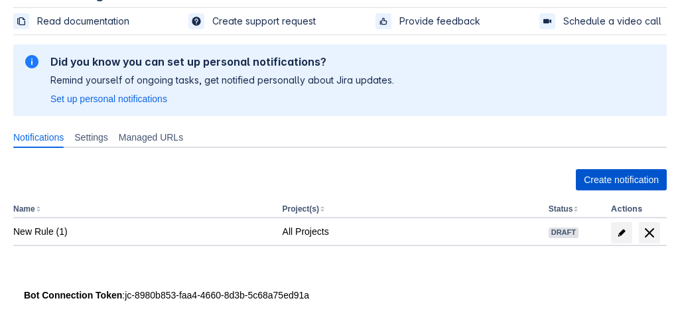
click at [610, 182] on span "Create notification" at bounding box center [621, 179] width 75 height 21
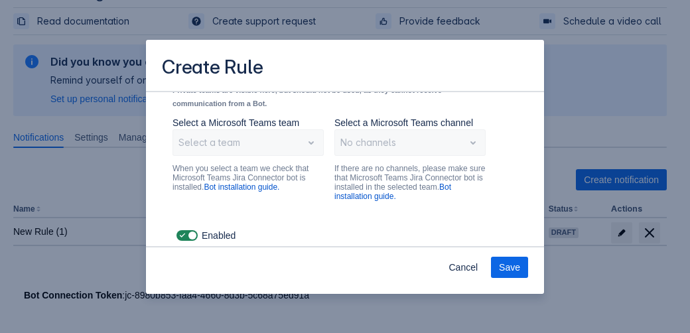
scroll to position [0, 0]
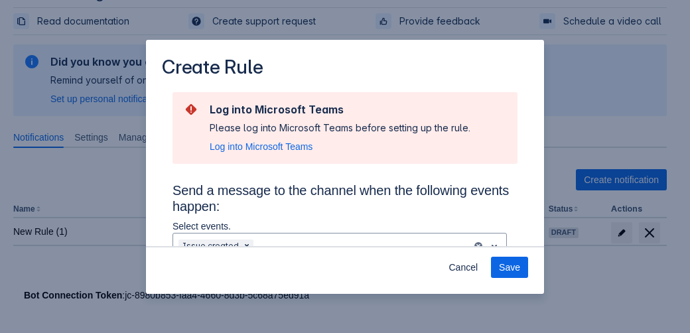
click at [577, 83] on div "Create Rule Log into Microsoft Teams Please log into Microsoft Teams before set…" at bounding box center [345, 166] width 690 height 333
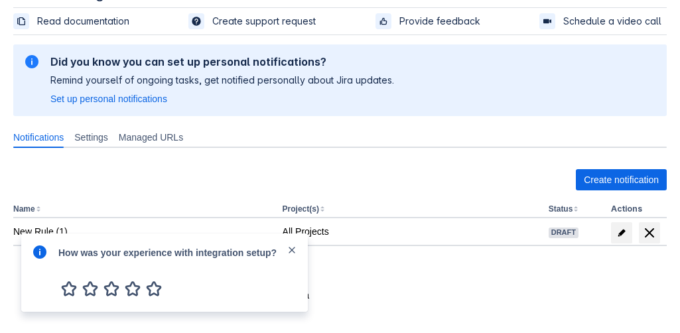
click at [480, 315] on div "Please refresh the page and try again. If the issue persist please contact supp…" at bounding box center [339, 186] width 653 height 293
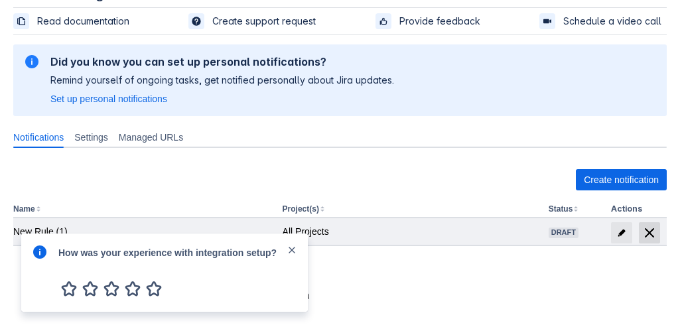
click at [650, 231] on span "delete" at bounding box center [649, 233] width 16 height 16
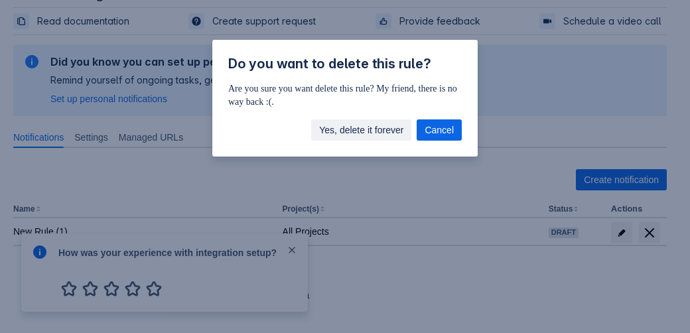
click at [381, 125] on span "Yes, delete it forever" at bounding box center [361, 129] width 84 height 21
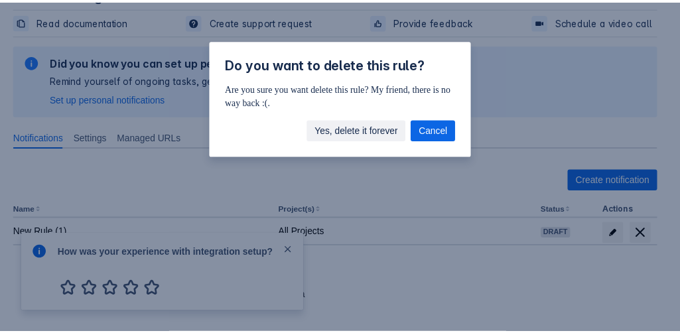
scroll to position [29, 0]
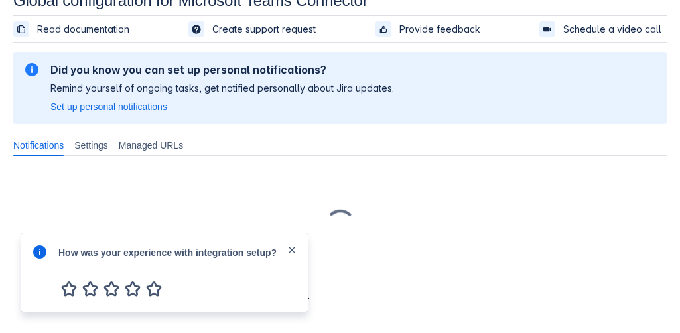
click at [289, 250] on span "close" at bounding box center [292, 250] width 11 height 11
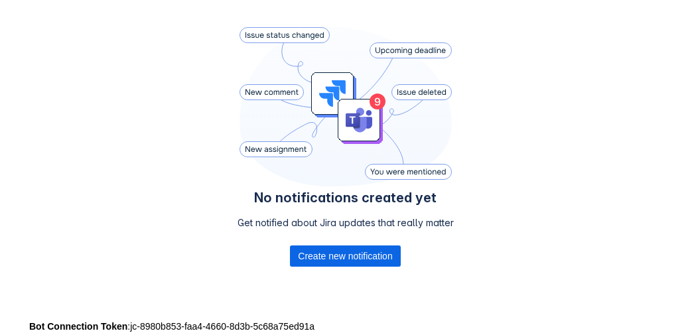
scroll to position [296, 0]
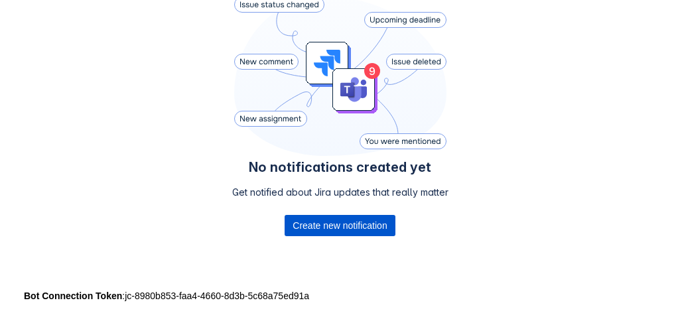
click at [366, 222] on span "Create new notification" at bounding box center [339, 225] width 94 height 21
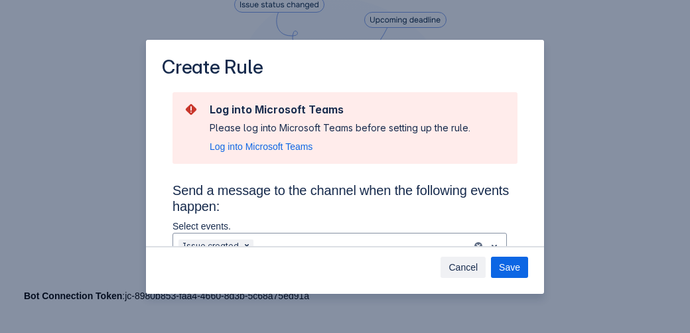
click at [461, 270] on span "Cancel" at bounding box center [462, 267] width 29 height 21
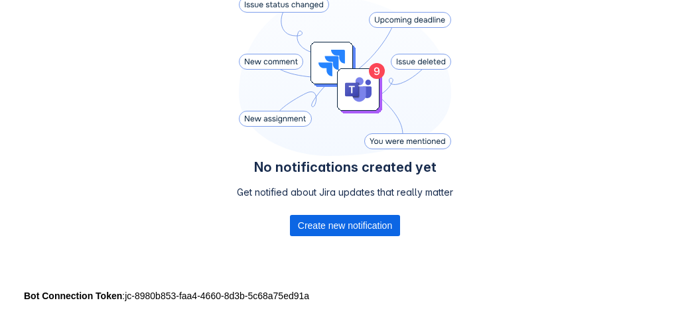
scroll to position [251, 0]
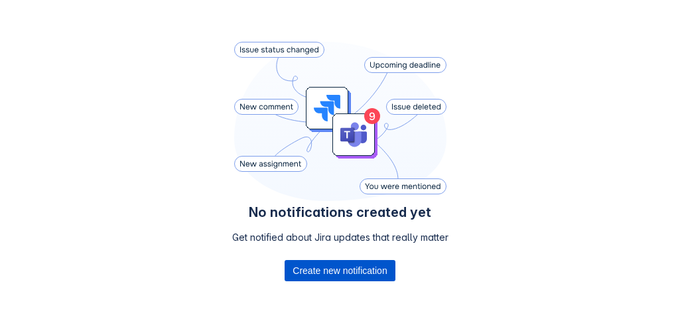
click at [361, 267] on span "Create new notification" at bounding box center [339, 270] width 94 height 21
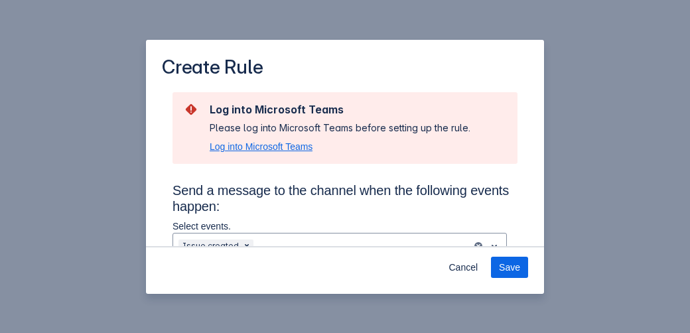
click at [294, 149] on span "Log into Microsoft Teams" at bounding box center [261, 146] width 103 height 13
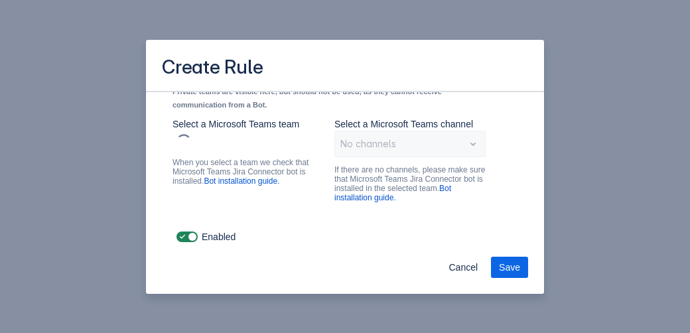
scroll to position [0, 0]
